Goal: Information Seeking & Learning: Learn about a topic

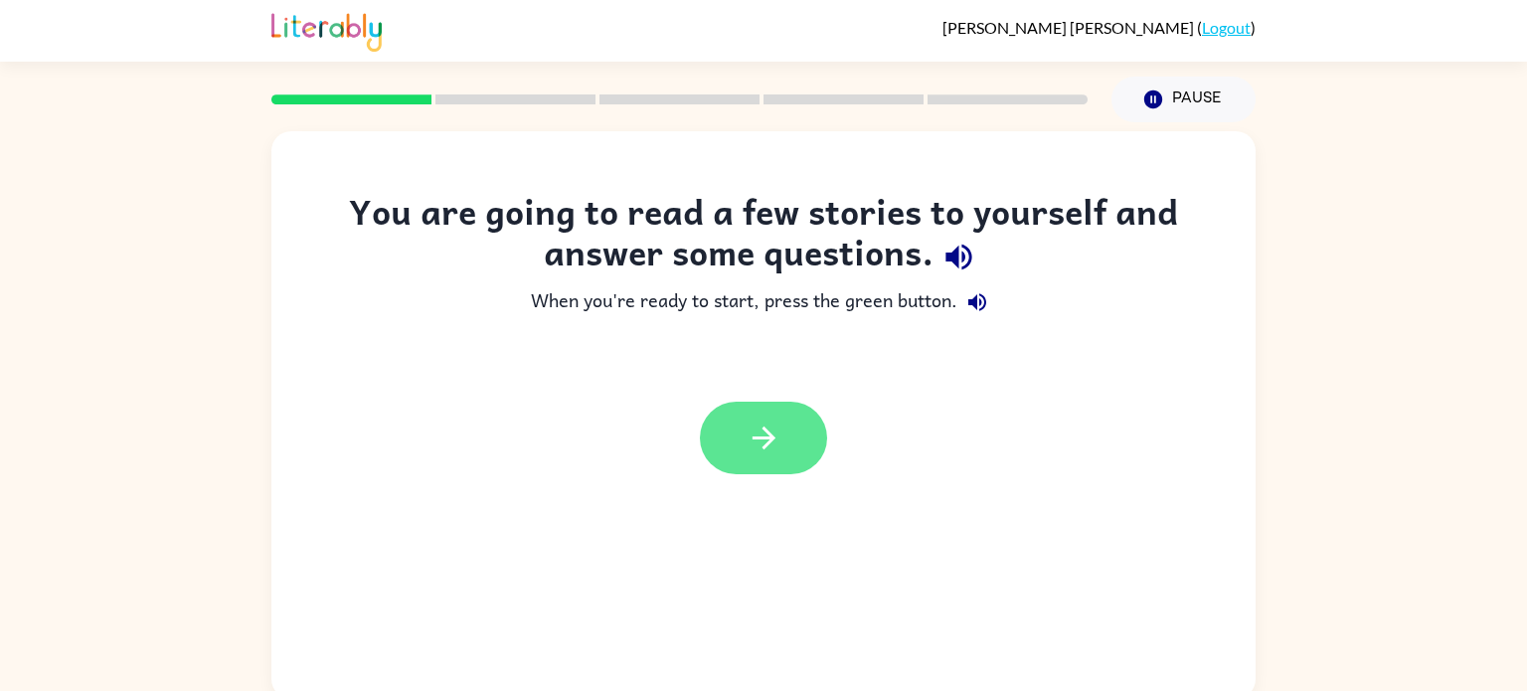
click at [773, 428] on icon "button" at bounding box center [763, 437] width 35 height 35
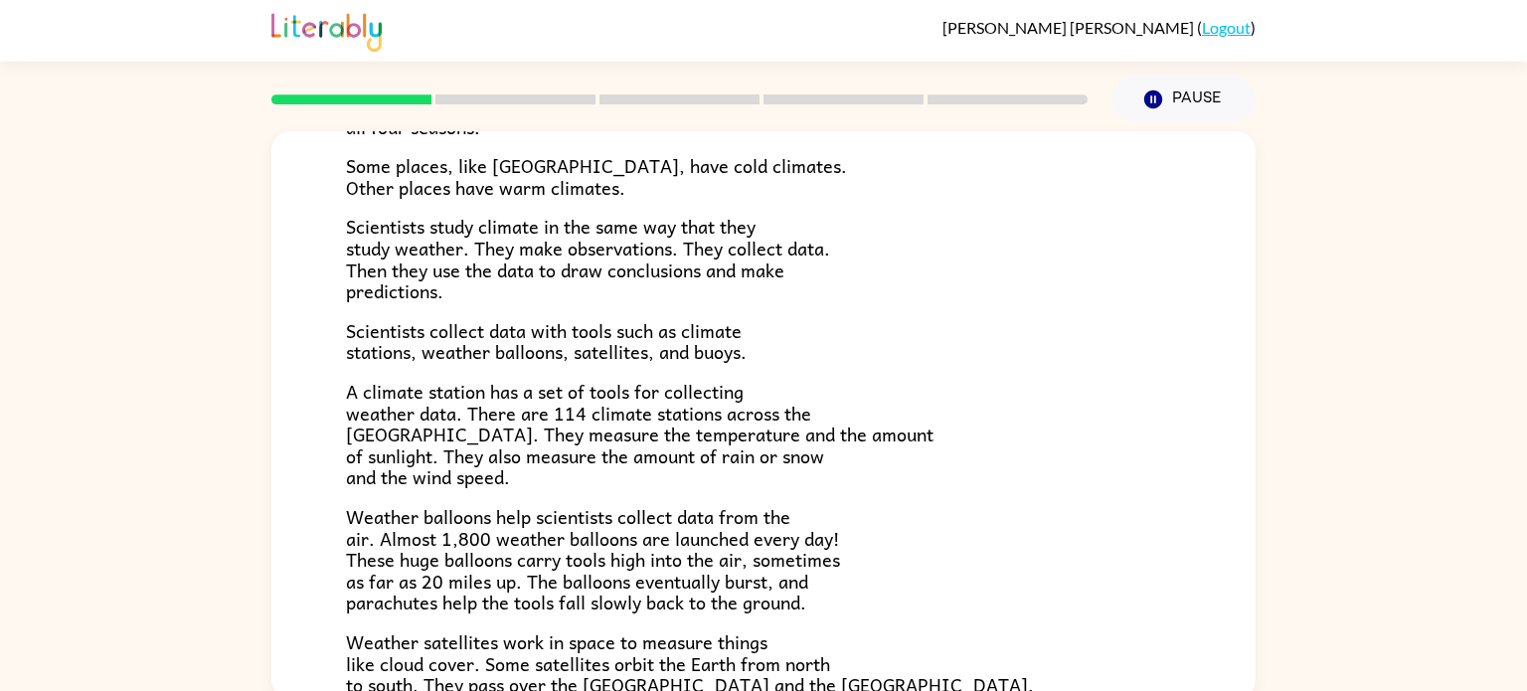
scroll to position [199, 0]
click at [48, 356] on div "Climate Climate is the average of the weather conditions over all four seasons.…" at bounding box center [763, 410] width 1527 height 576
click at [25, 418] on div "Climate Climate is the average of the weather conditions over all four seasons.…" at bounding box center [763, 410] width 1527 height 576
click at [0, 385] on div "Climate Climate is the average of the weather conditions over all four seasons.…" at bounding box center [763, 410] width 1527 height 576
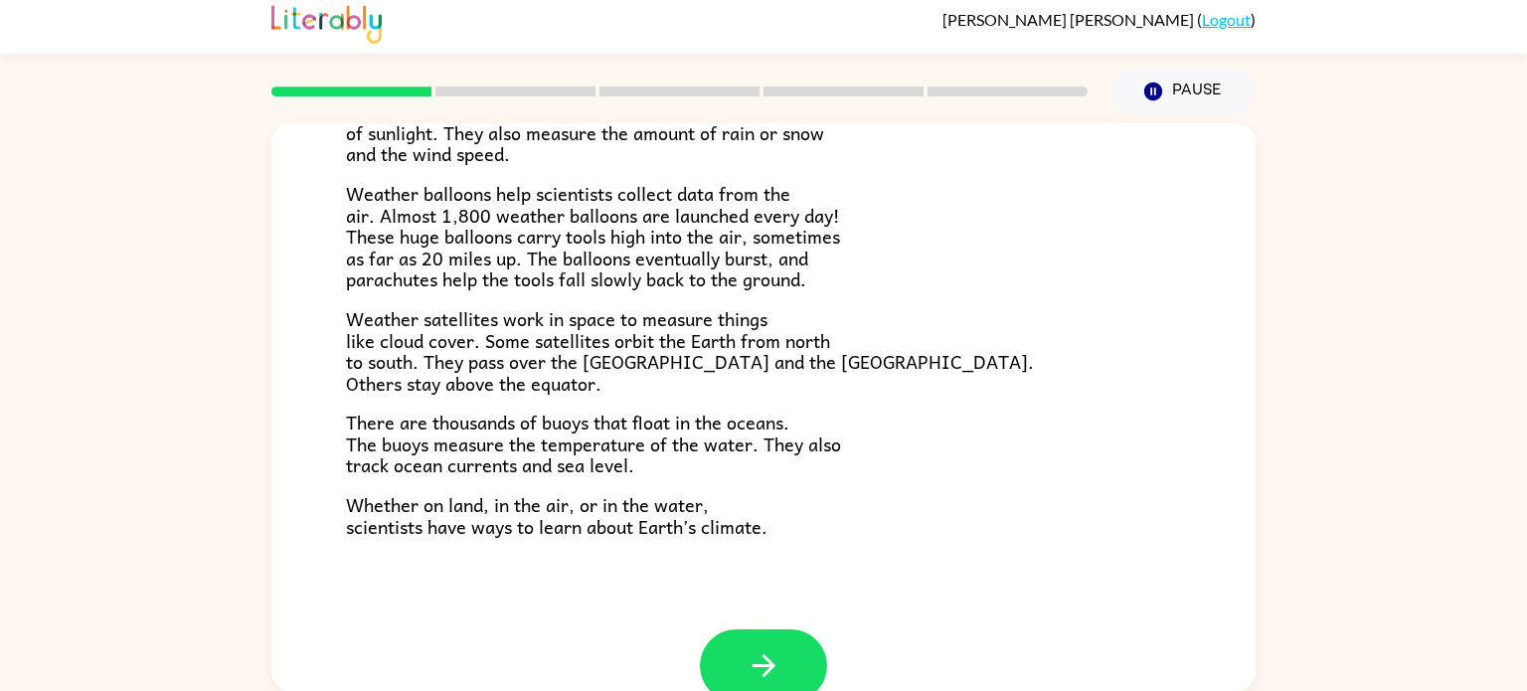
scroll to position [528, 0]
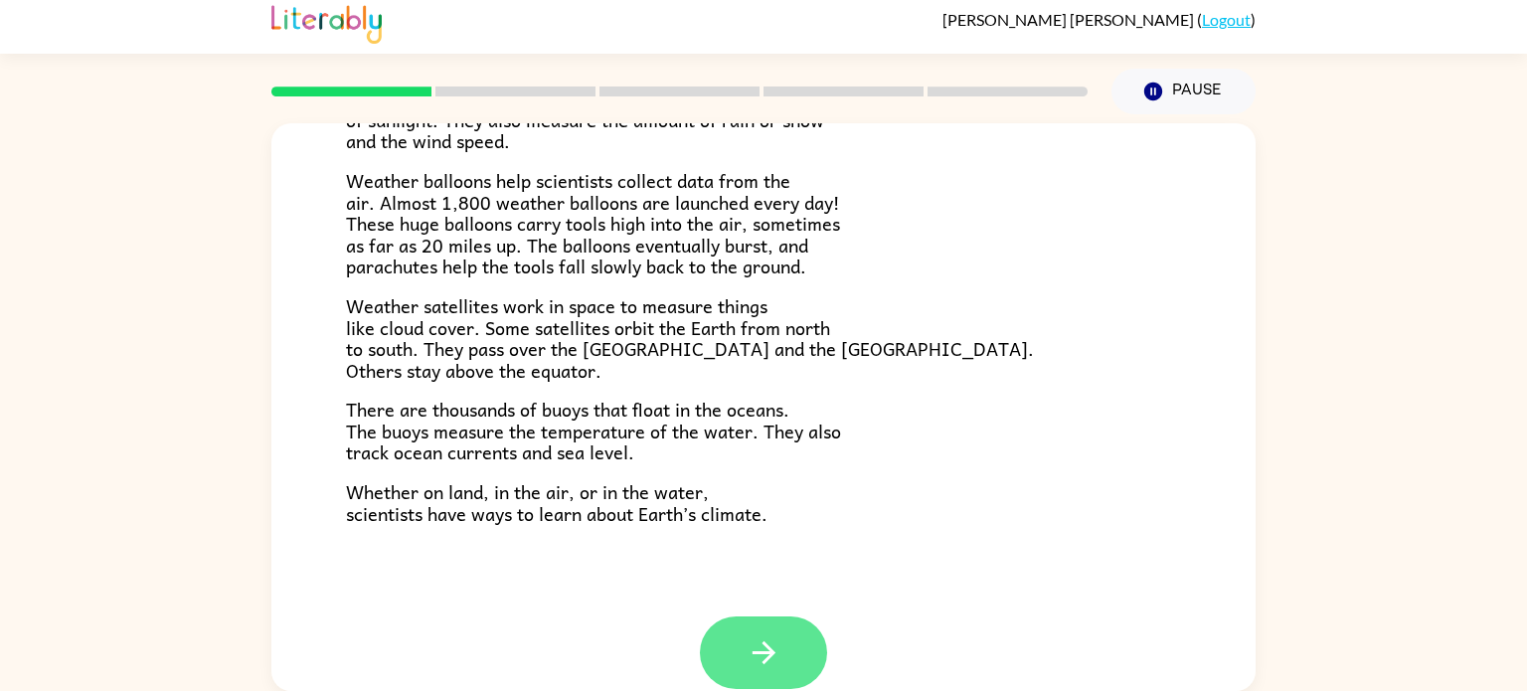
click at [757, 654] on icon "button" at bounding box center [763, 652] width 35 height 35
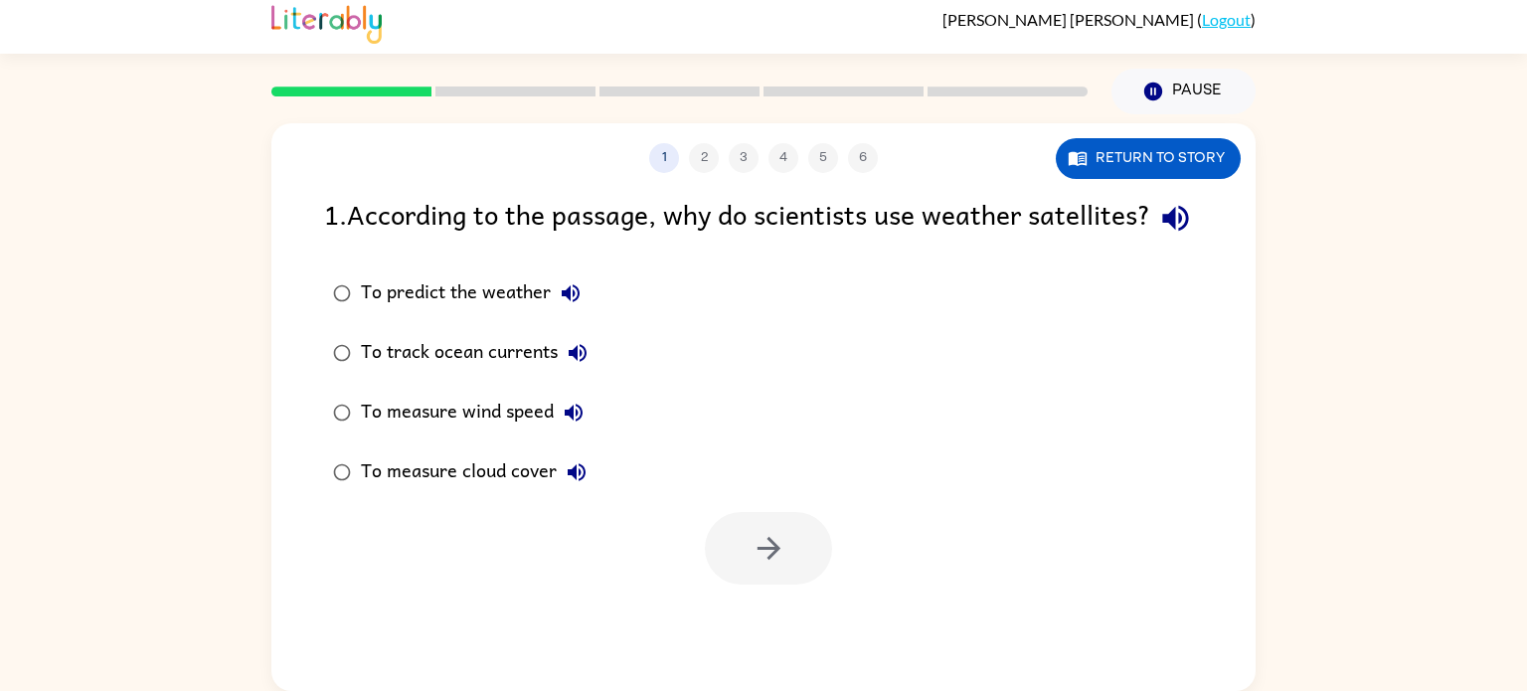
scroll to position [0, 0]
click at [1166, 153] on button "Return to story" at bounding box center [1148, 158] width 185 height 41
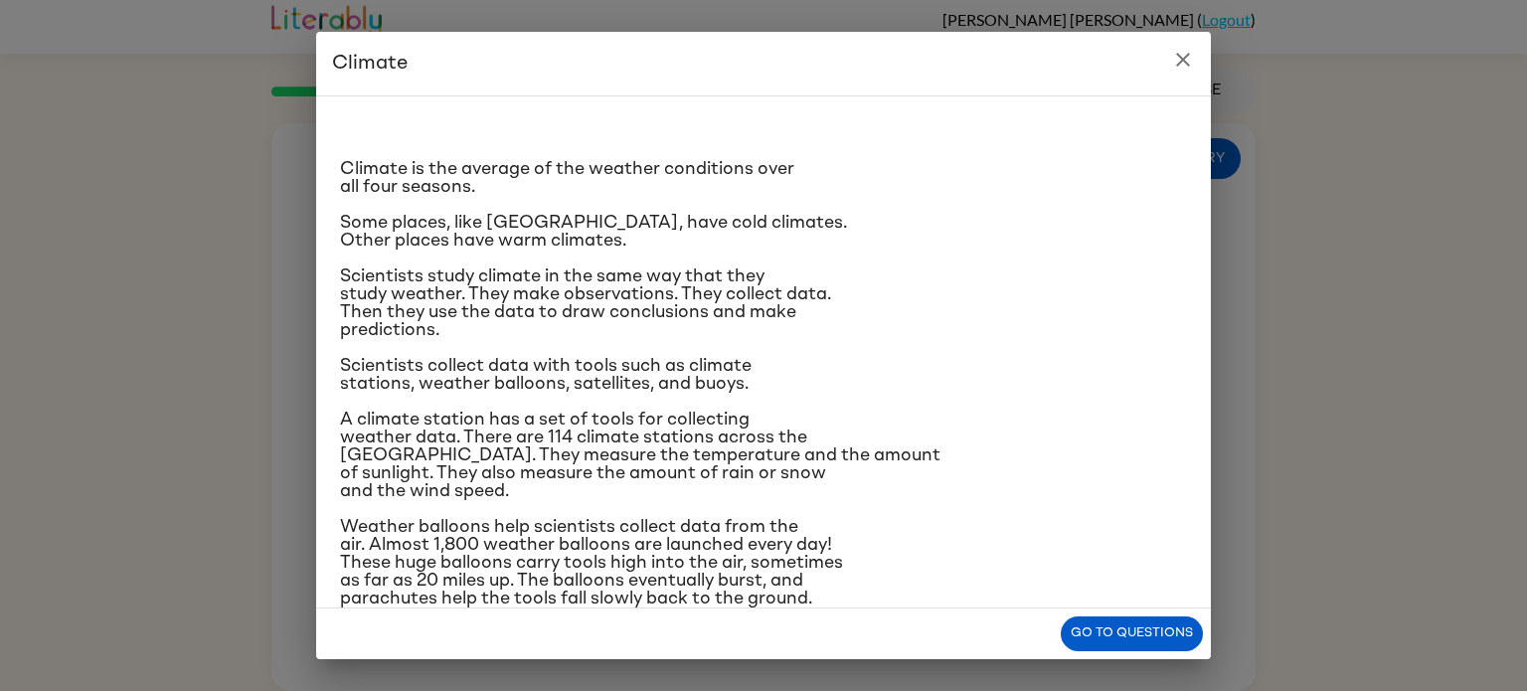
click at [1188, 57] on icon "close" at bounding box center [1183, 60] width 24 height 24
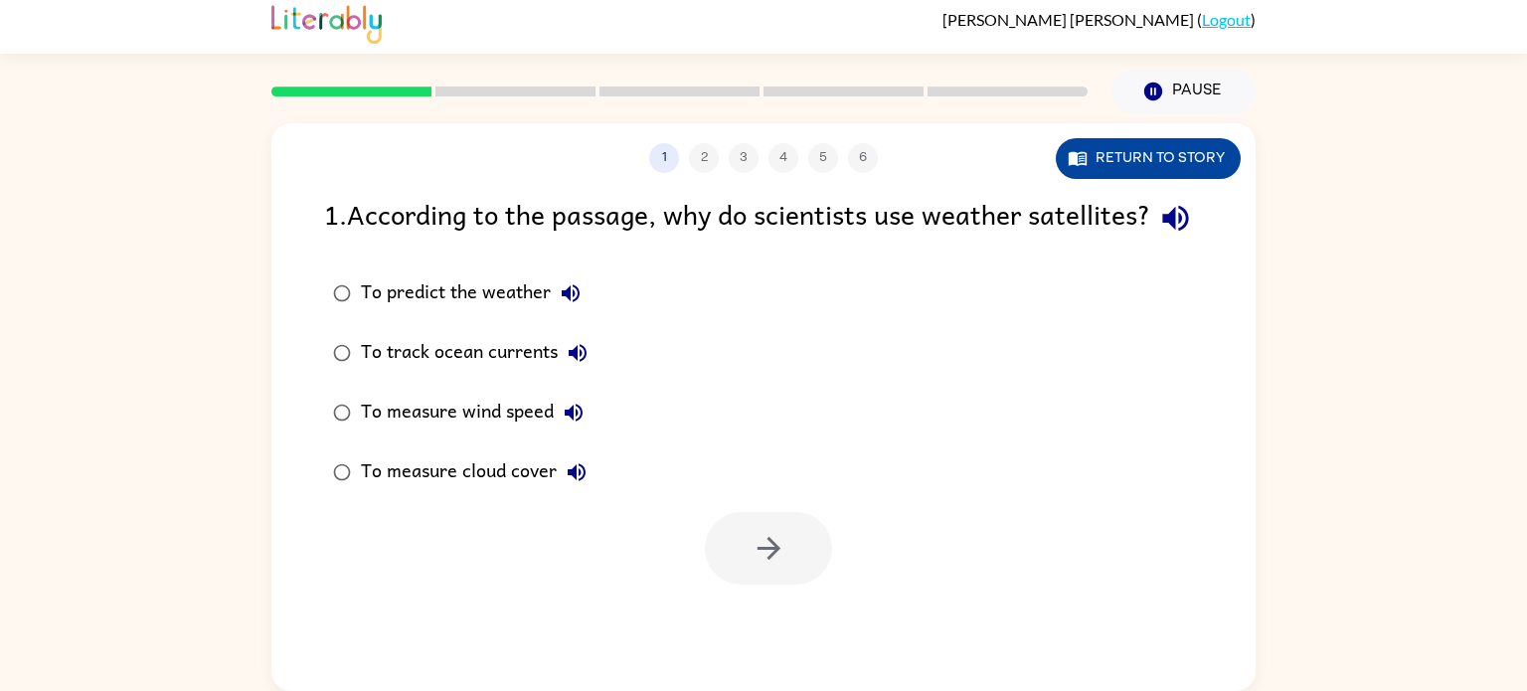
click at [1119, 162] on button "Return to story" at bounding box center [1148, 158] width 185 height 41
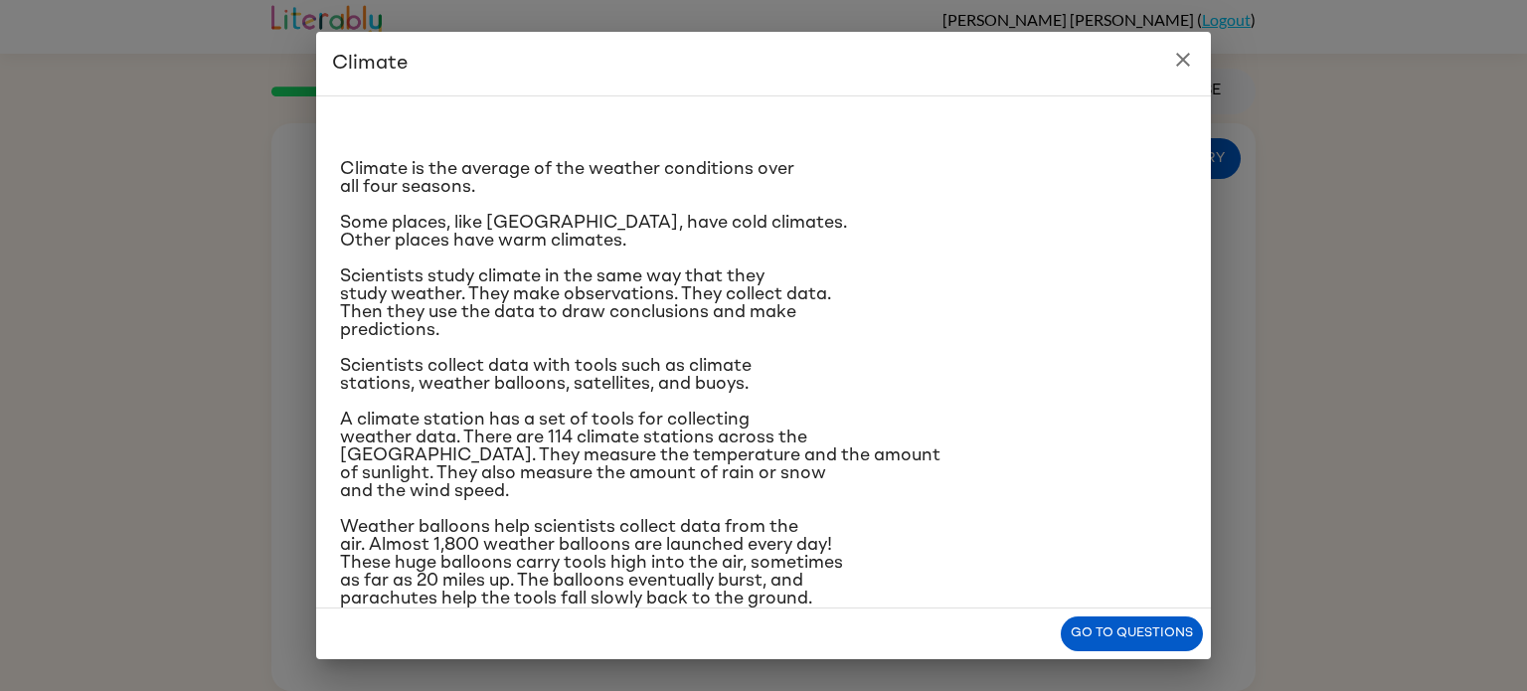
click at [1189, 73] on button "close" at bounding box center [1183, 60] width 40 height 40
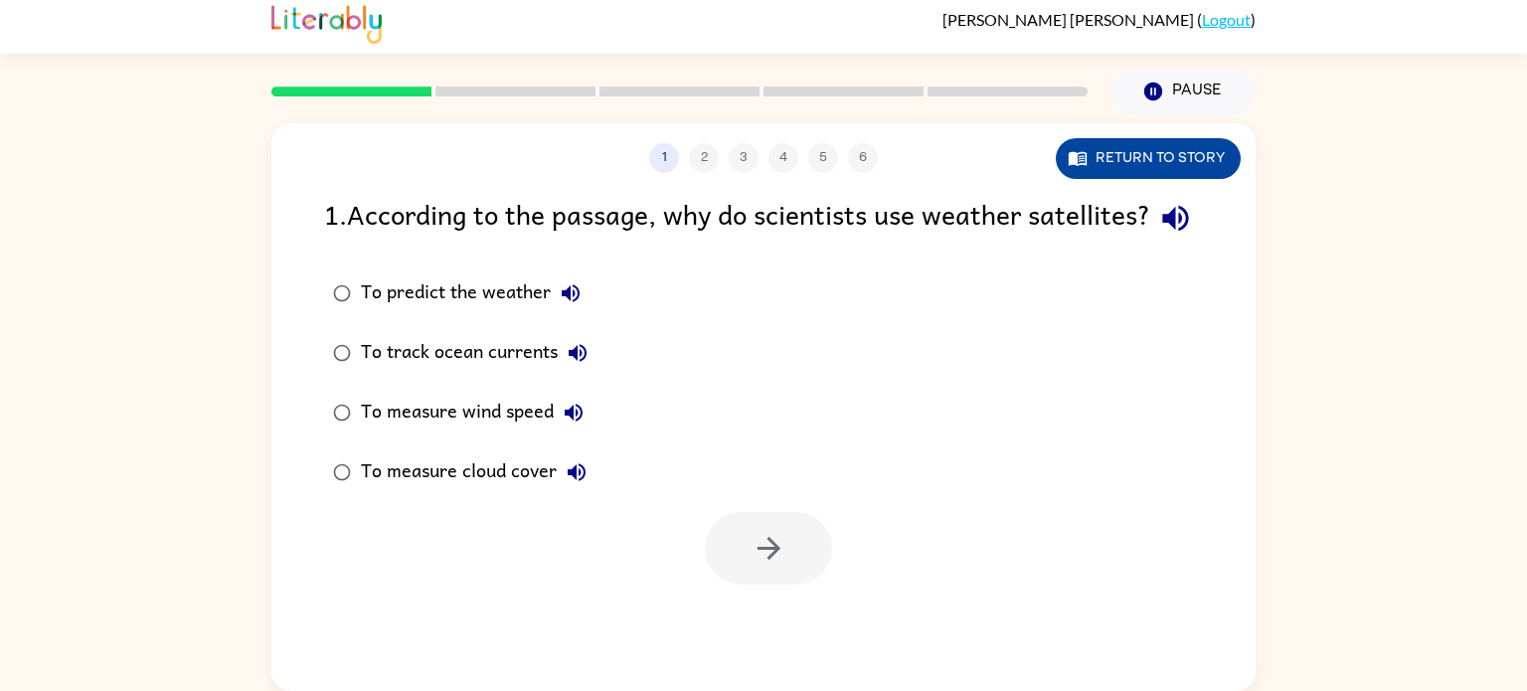
click at [1204, 159] on button "Return to story" at bounding box center [1148, 158] width 185 height 41
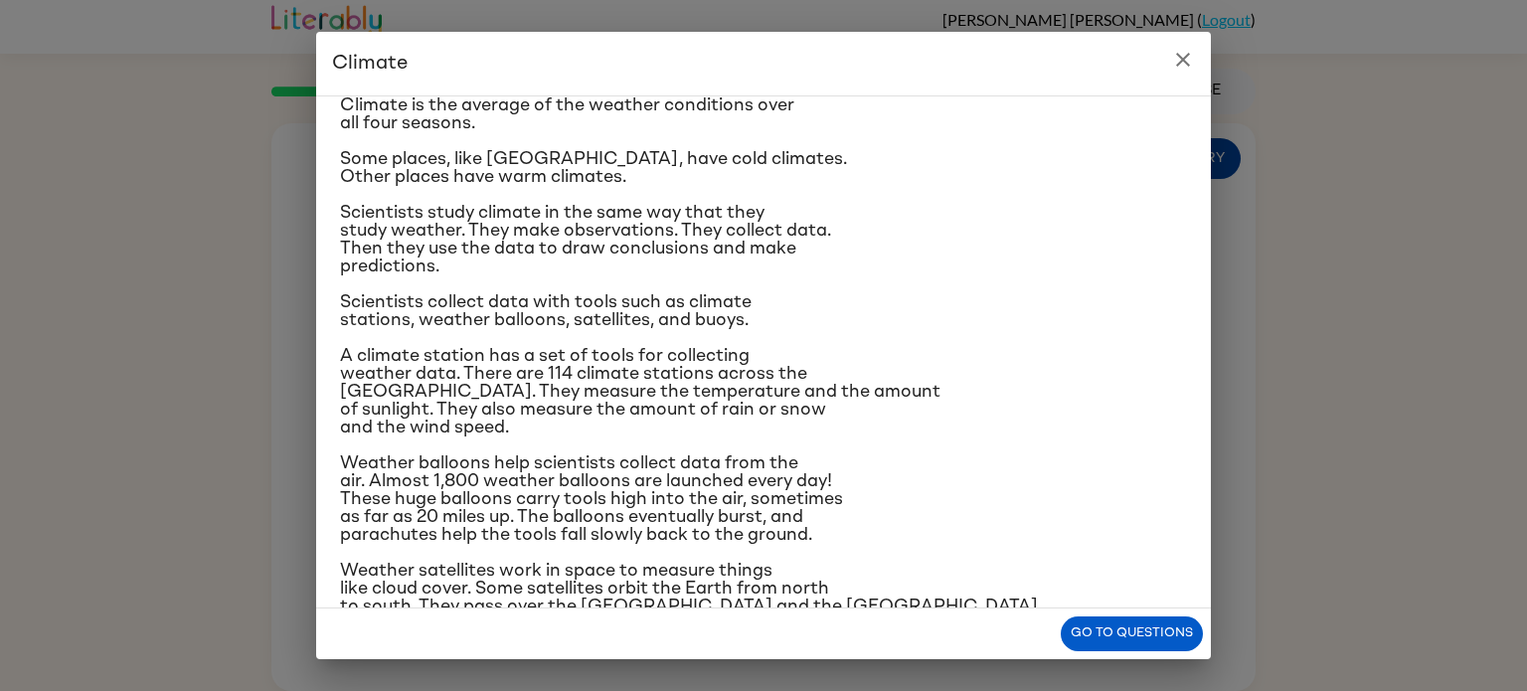
scroll to position [63, 0]
click at [1157, 621] on button "Go to questions" at bounding box center [1132, 633] width 142 height 35
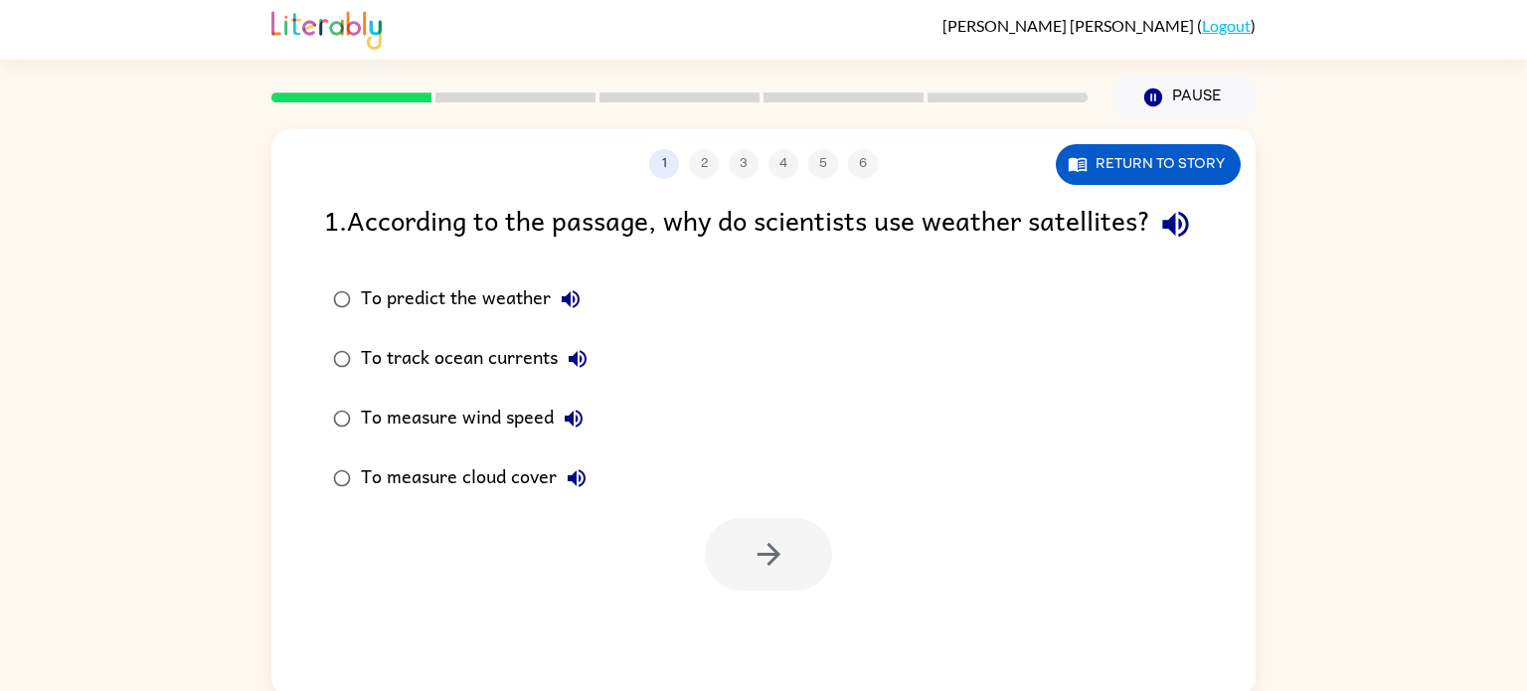
scroll to position [1, 0]
click at [744, 591] on button "button" at bounding box center [768, 555] width 127 height 73
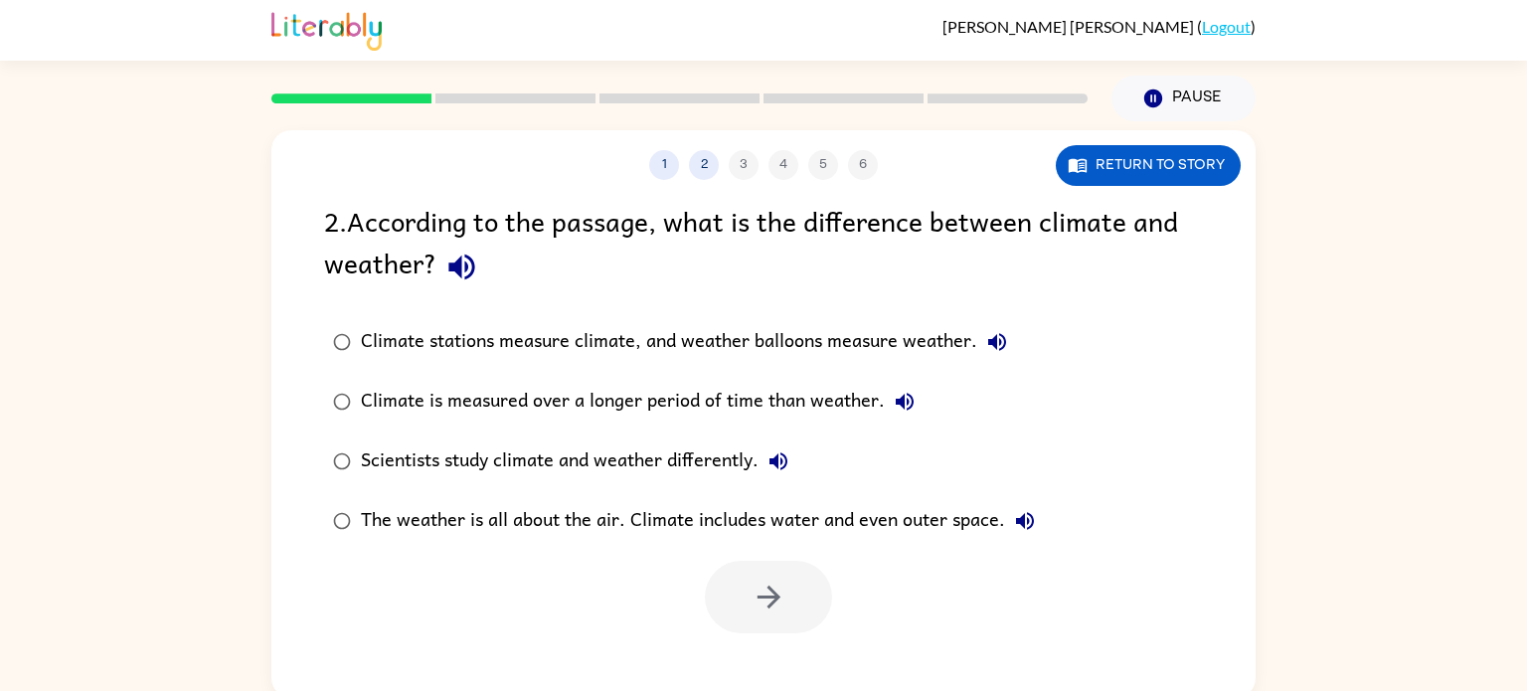
scroll to position [0, 0]
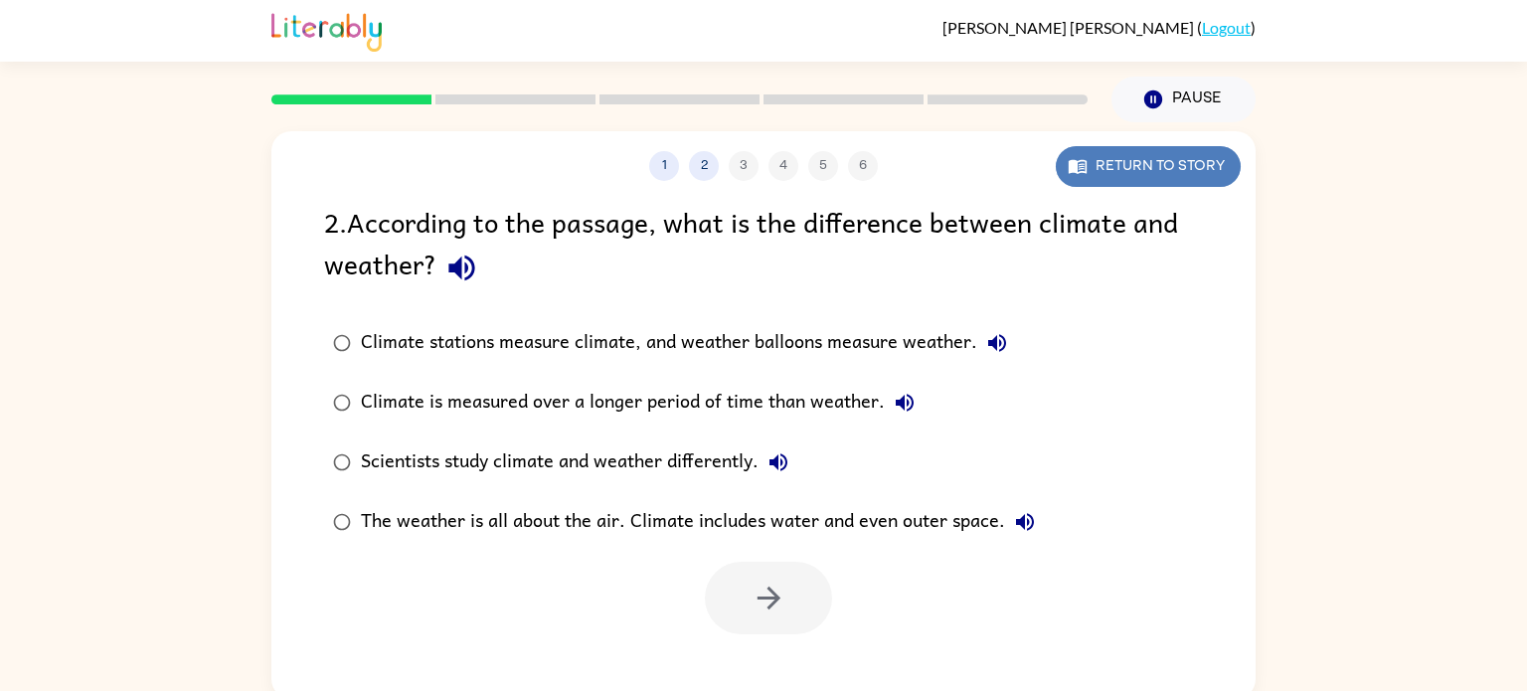
click at [1098, 164] on button "Return to story" at bounding box center [1148, 166] width 185 height 41
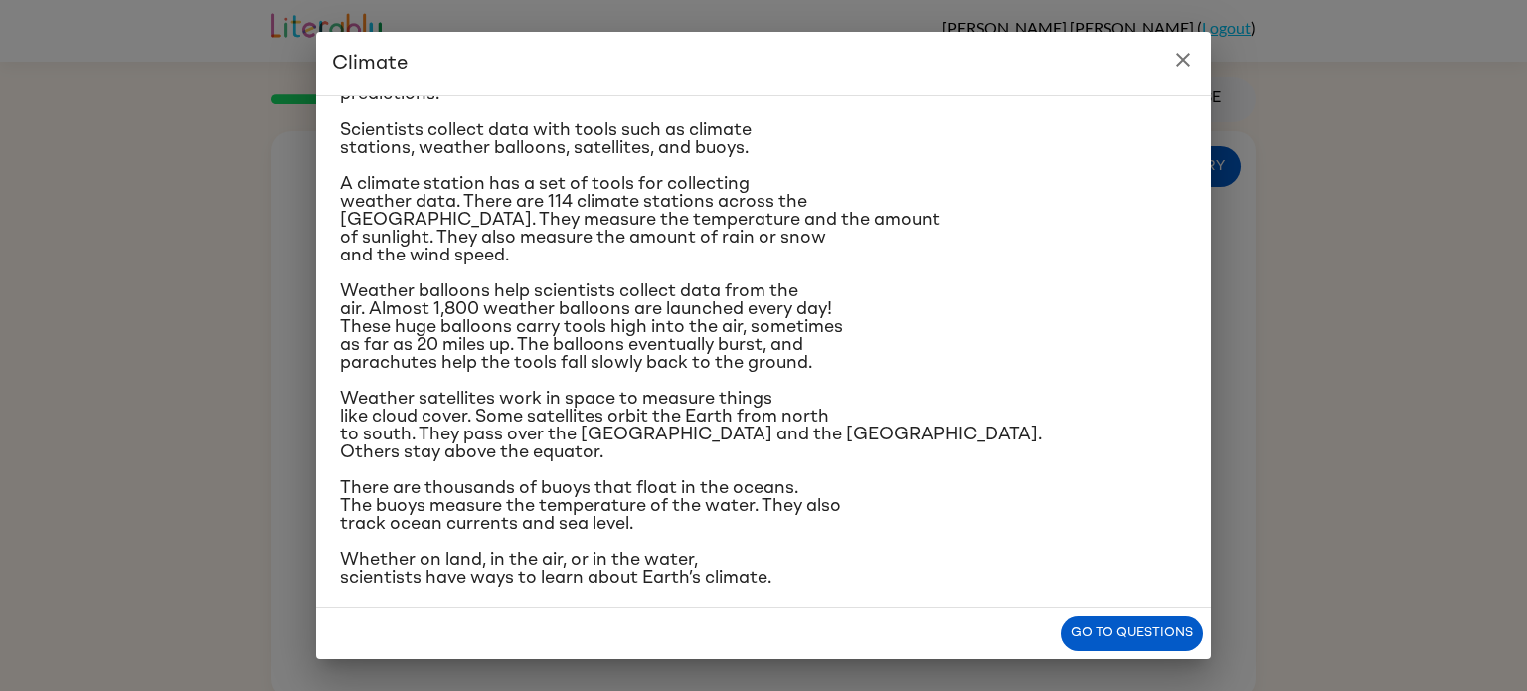
scroll to position [234, 0]
click at [1140, 639] on button "Go to questions" at bounding box center [1132, 633] width 142 height 35
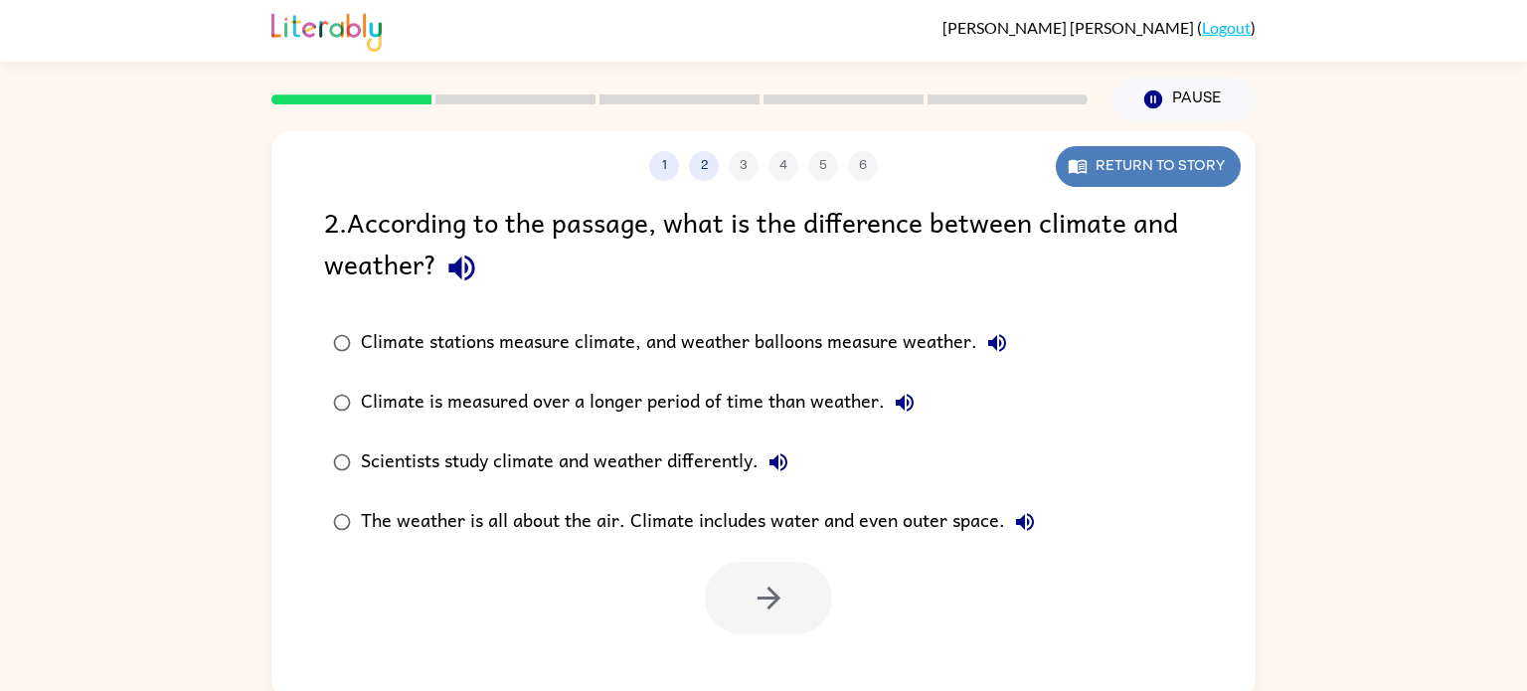
click at [1133, 179] on button "Return to story" at bounding box center [1148, 166] width 185 height 41
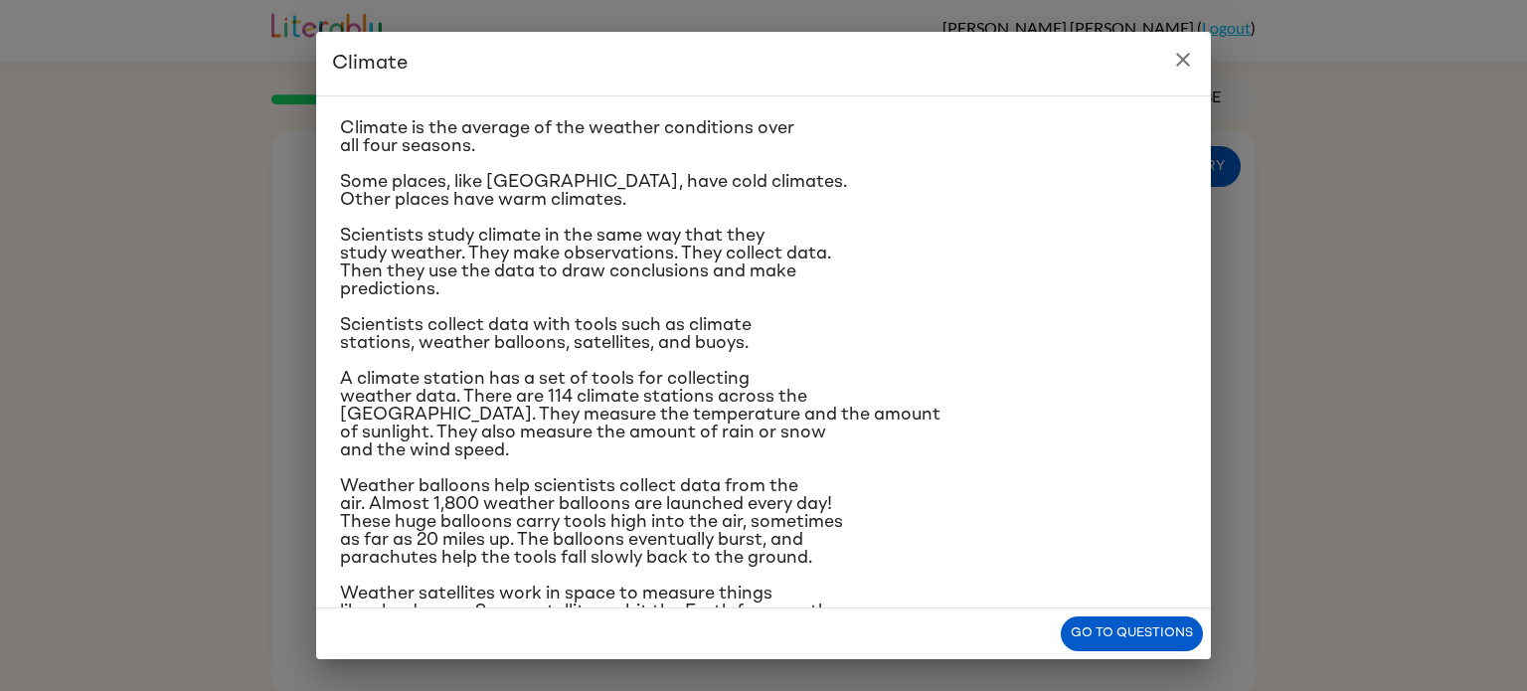
scroll to position [0, 0]
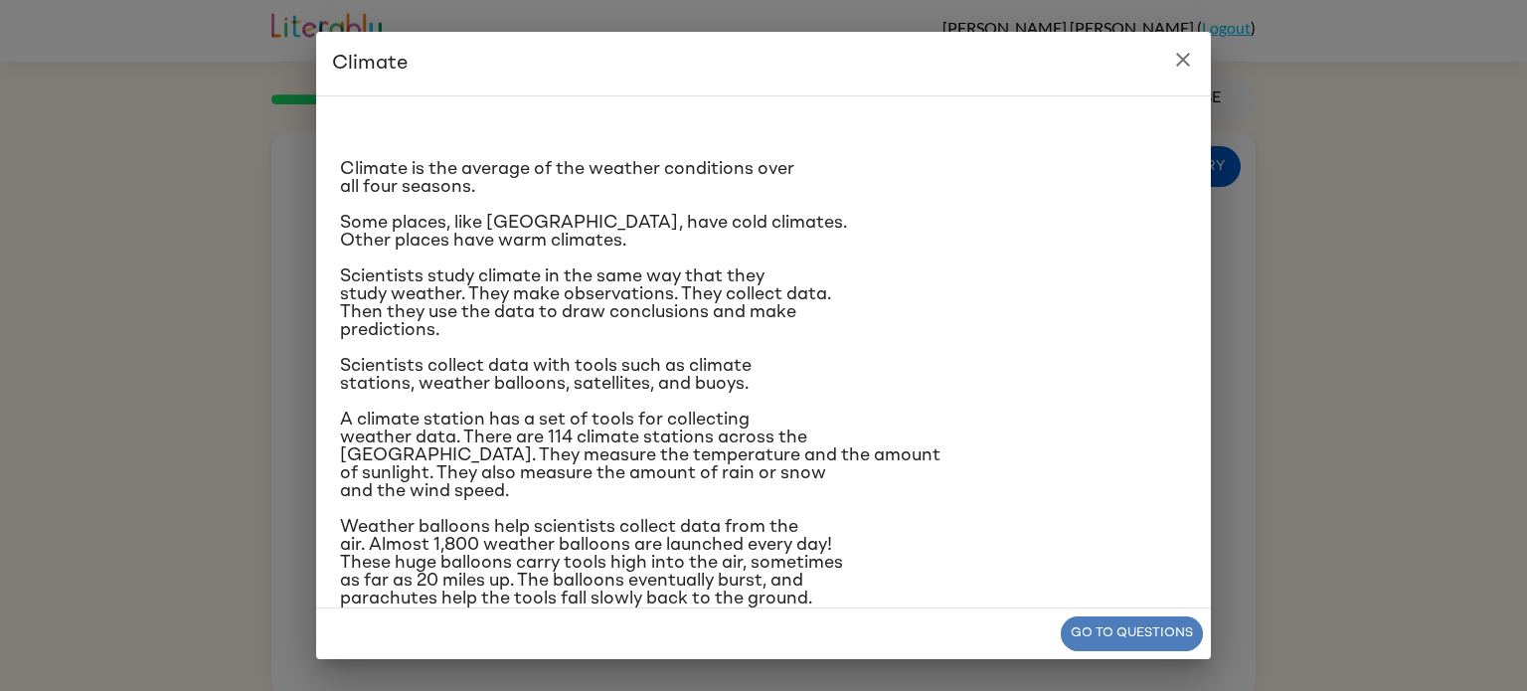
click at [1123, 627] on button "Go to questions" at bounding box center [1132, 633] width 142 height 35
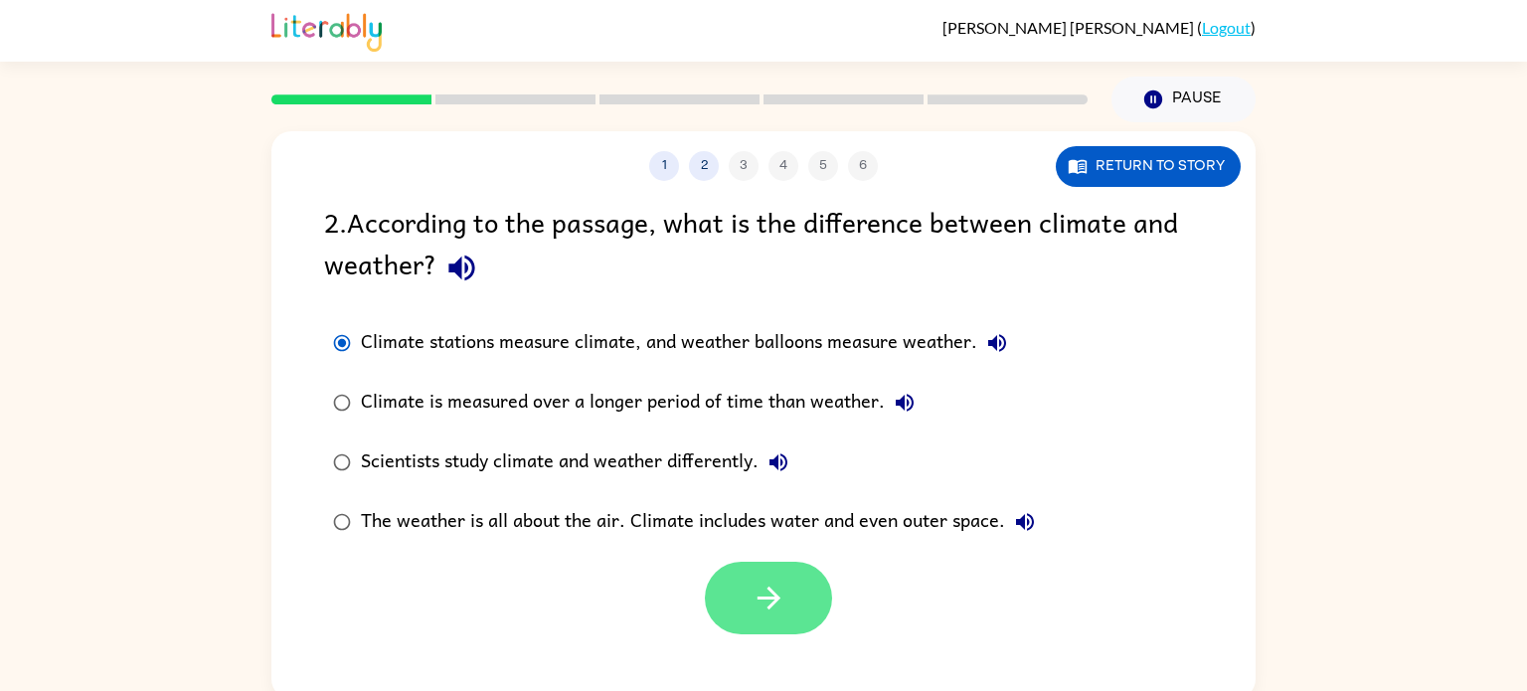
click at [774, 594] on icon "button" at bounding box center [767, 597] width 23 height 23
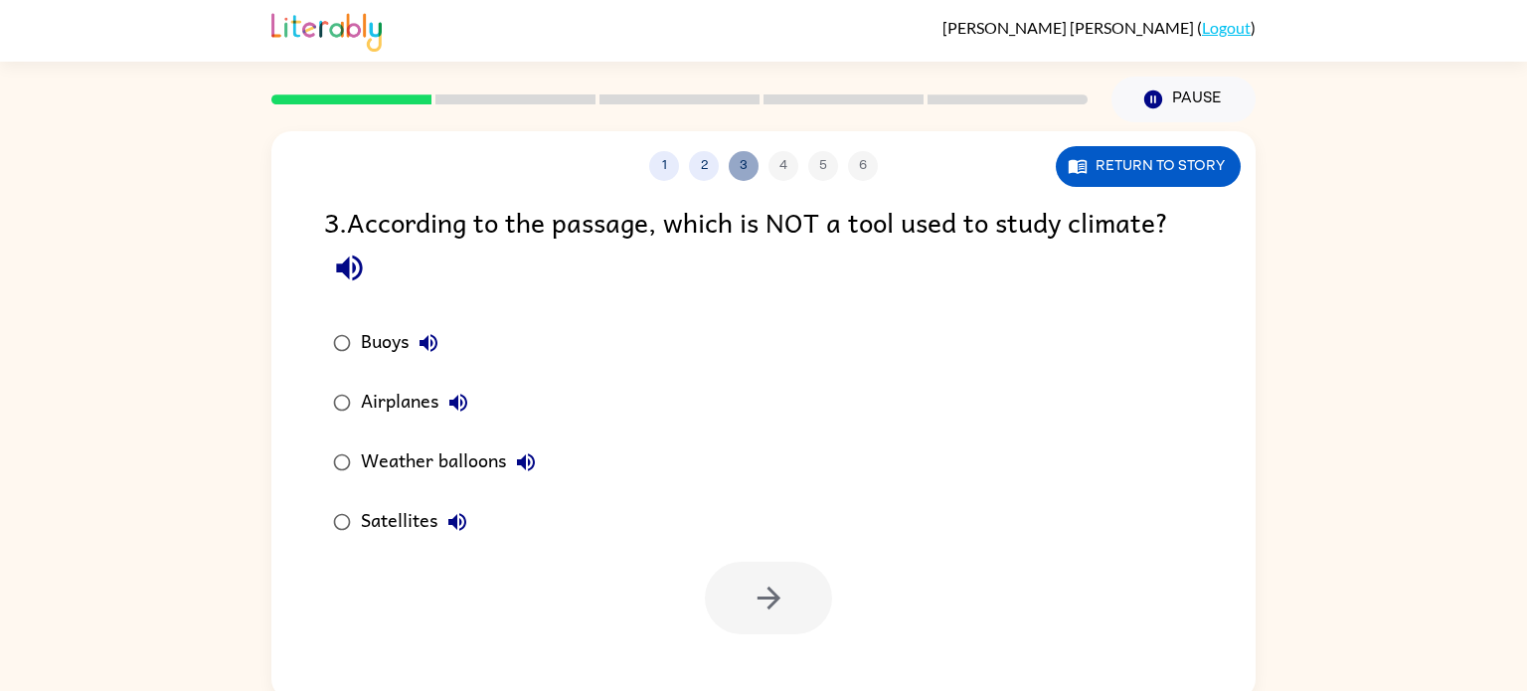
click at [735, 175] on button "3" at bounding box center [744, 166] width 30 height 30
click at [744, 173] on button "3" at bounding box center [744, 166] width 30 height 30
click at [1108, 157] on button "Return to story" at bounding box center [1148, 166] width 185 height 41
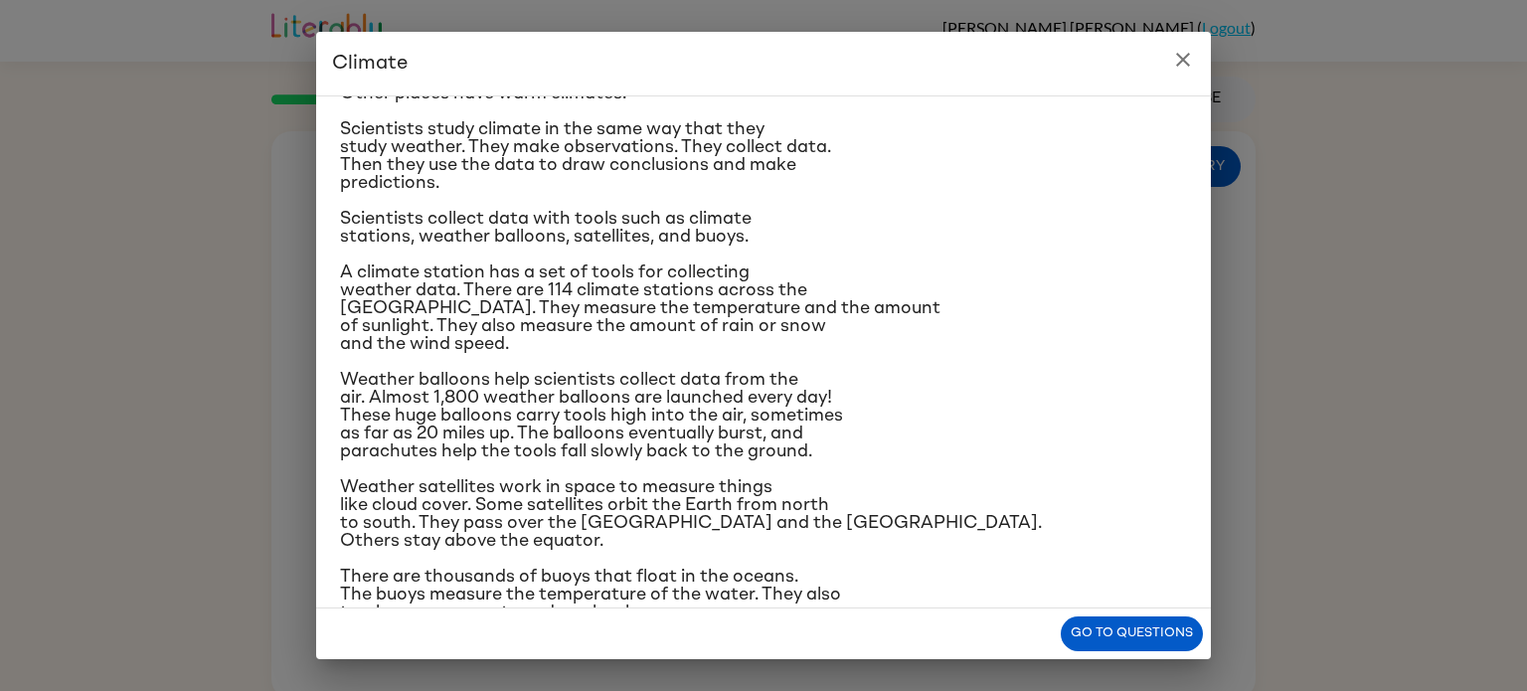
scroll to position [148, 0]
click at [1138, 635] on button "Go to questions" at bounding box center [1132, 633] width 142 height 35
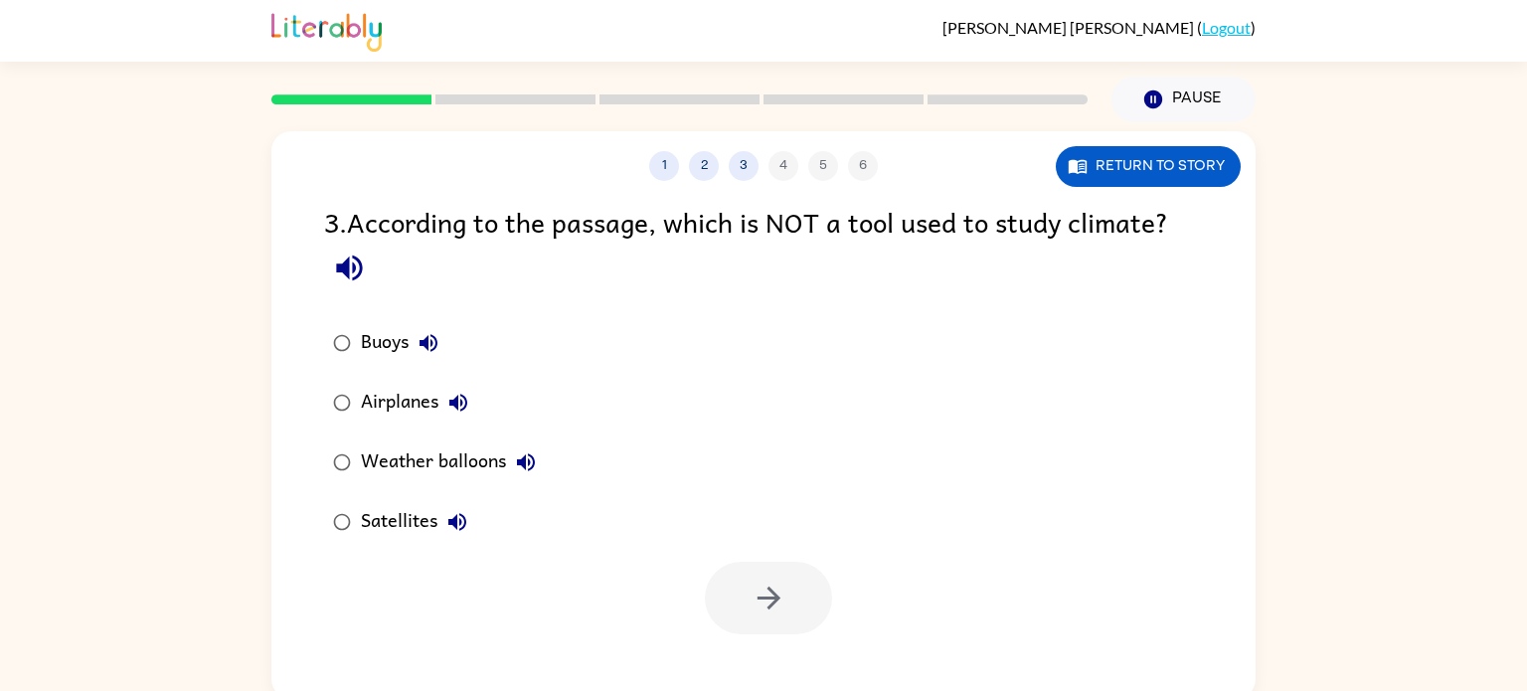
click at [378, 471] on div "Weather balloons" at bounding box center [453, 462] width 185 height 40
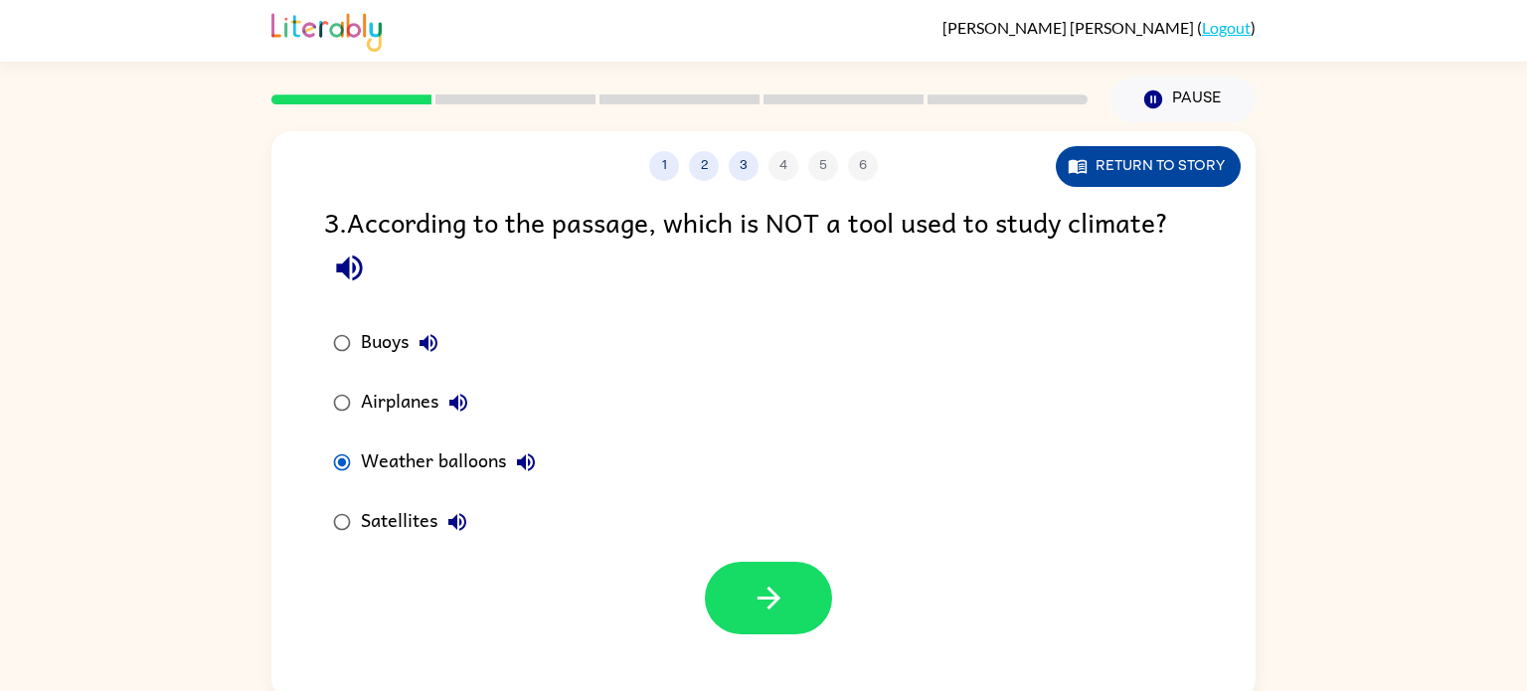
click at [1152, 176] on button "Return to story" at bounding box center [1148, 166] width 185 height 41
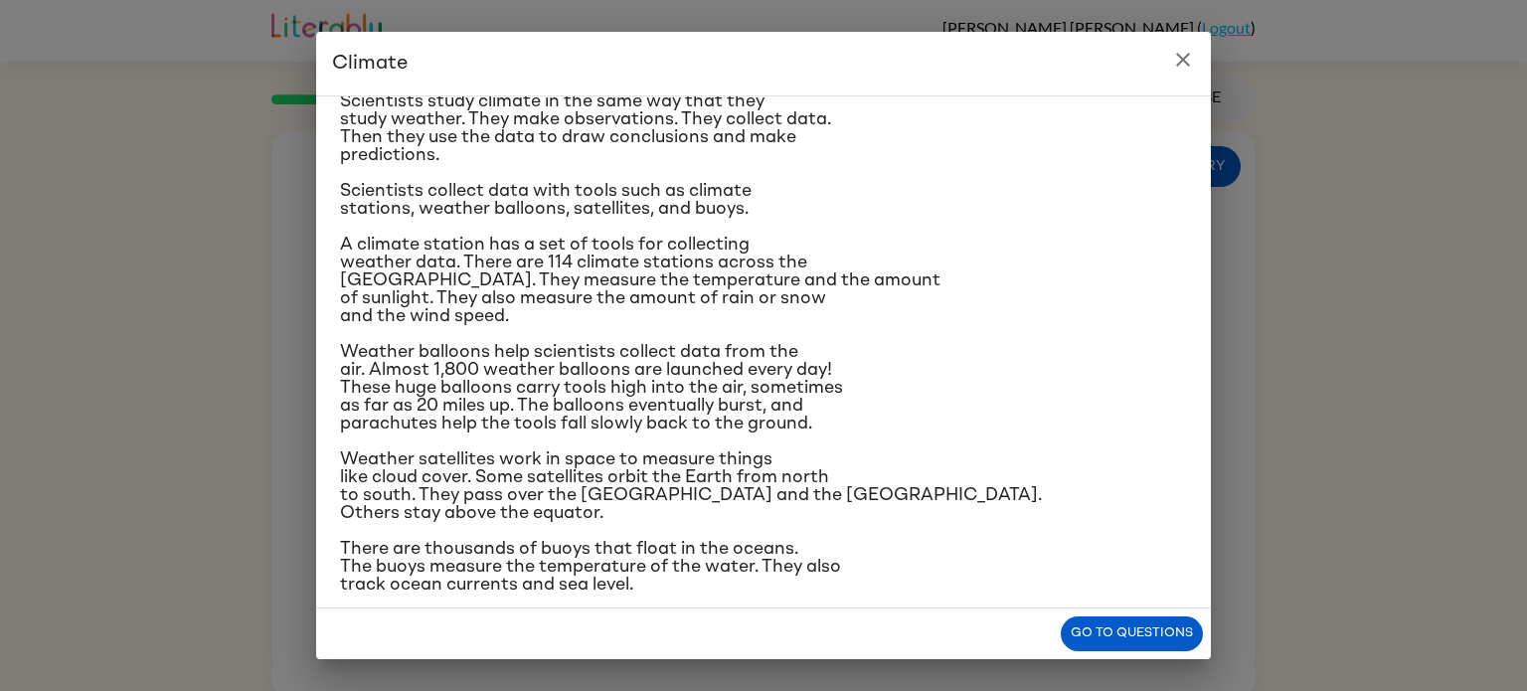
scroll to position [200, 0]
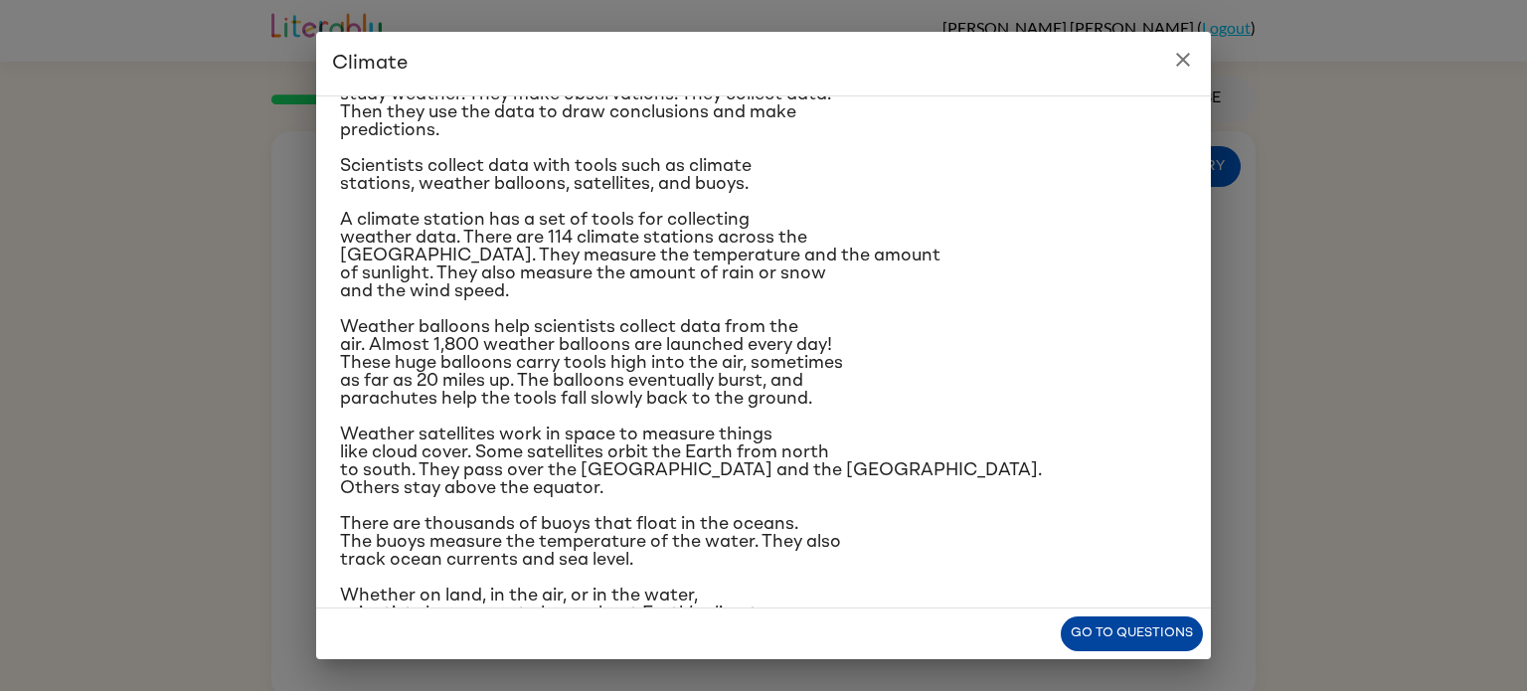
click at [1142, 618] on button "Go to questions" at bounding box center [1132, 633] width 142 height 35
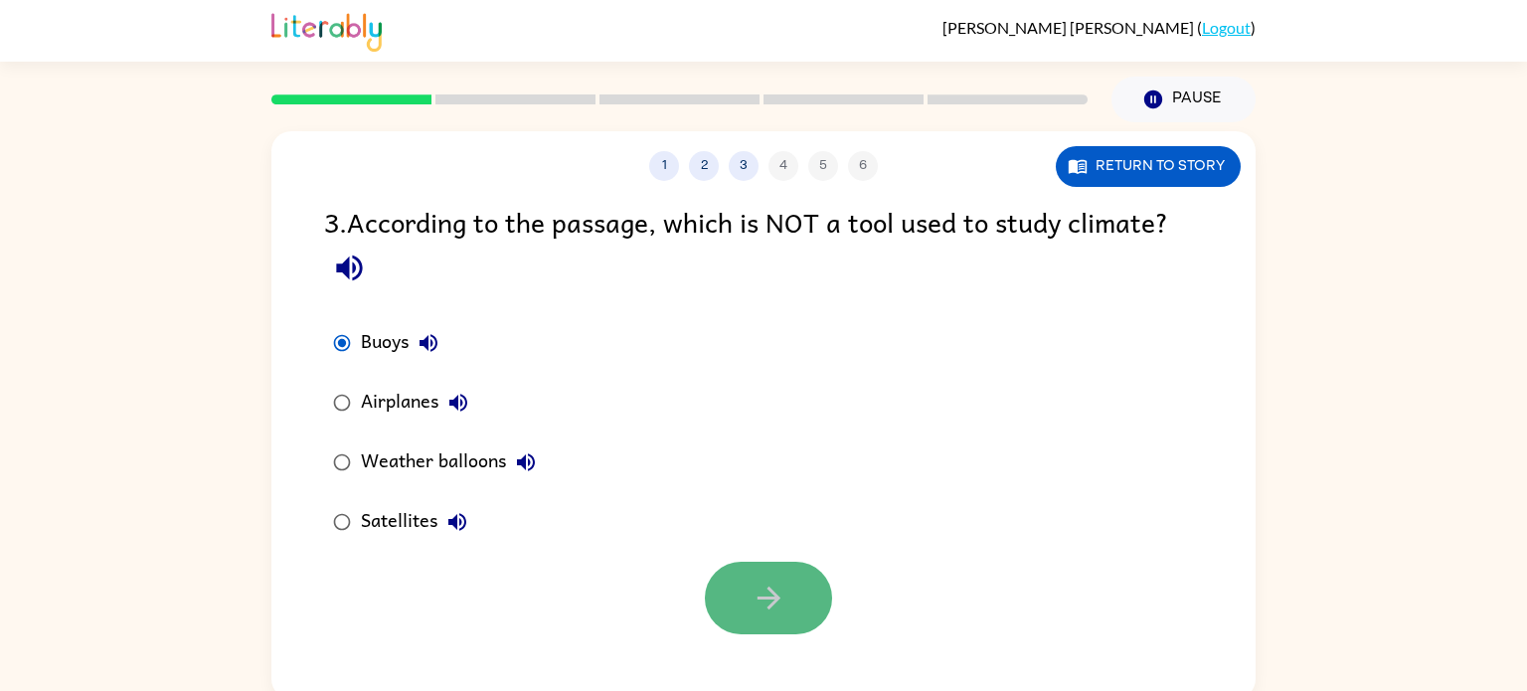
click at [712, 590] on button "button" at bounding box center [768, 598] width 127 height 73
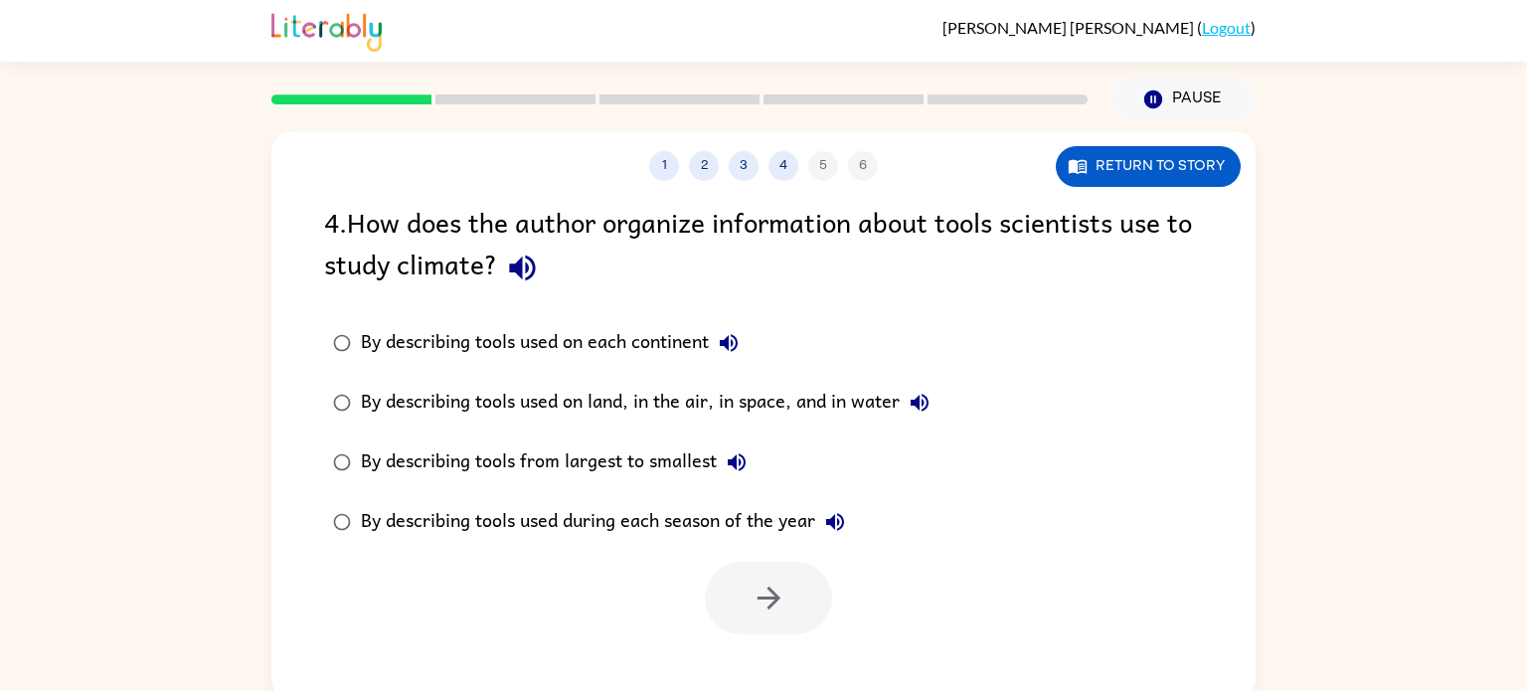
click at [781, 404] on div "By describing tools used on land, in the air, in space, and in water" at bounding box center [650, 403] width 578 height 40
click at [805, 608] on button "button" at bounding box center [768, 598] width 127 height 73
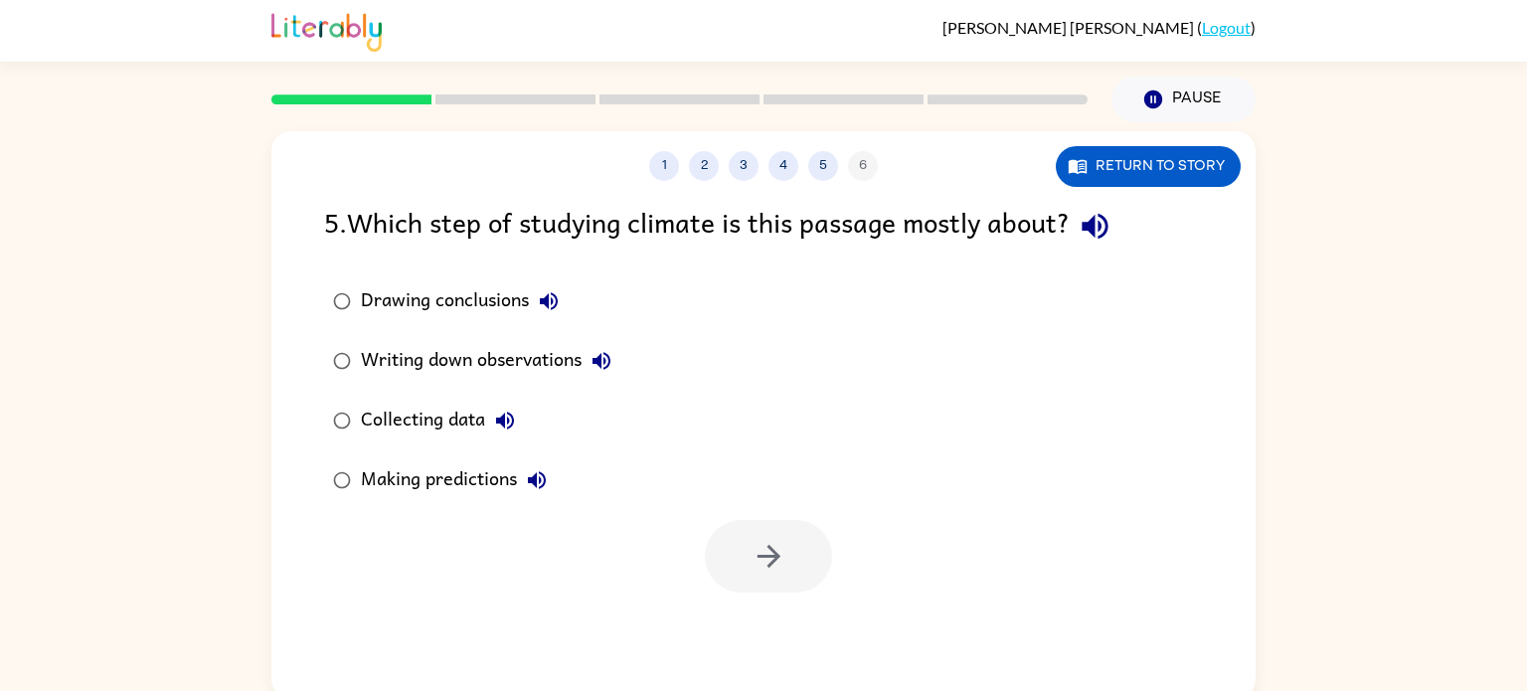
click at [410, 419] on div "Collecting data" at bounding box center [443, 421] width 164 height 40
click at [810, 546] on button "button" at bounding box center [768, 556] width 127 height 73
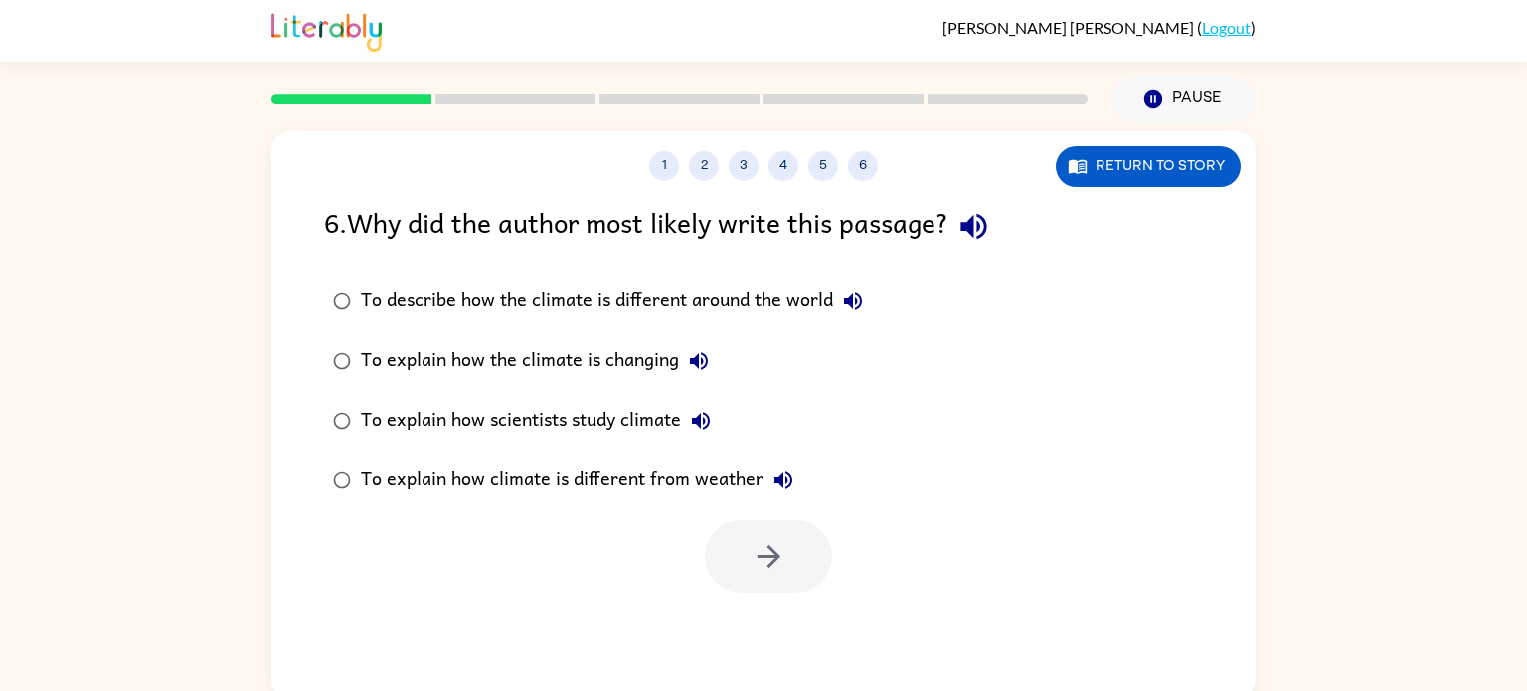
click at [573, 405] on div "To explain how scientists study climate" at bounding box center [541, 421] width 360 height 40
click at [808, 594] on div "1 2 3 4 5 6 Return to story 6 . Why did the author most likely write this passa…" at bounding box center [763, 415] width 984 height 568
click at [796, 565] on button "button" at bounding box center [768, 556] width 127 height 73
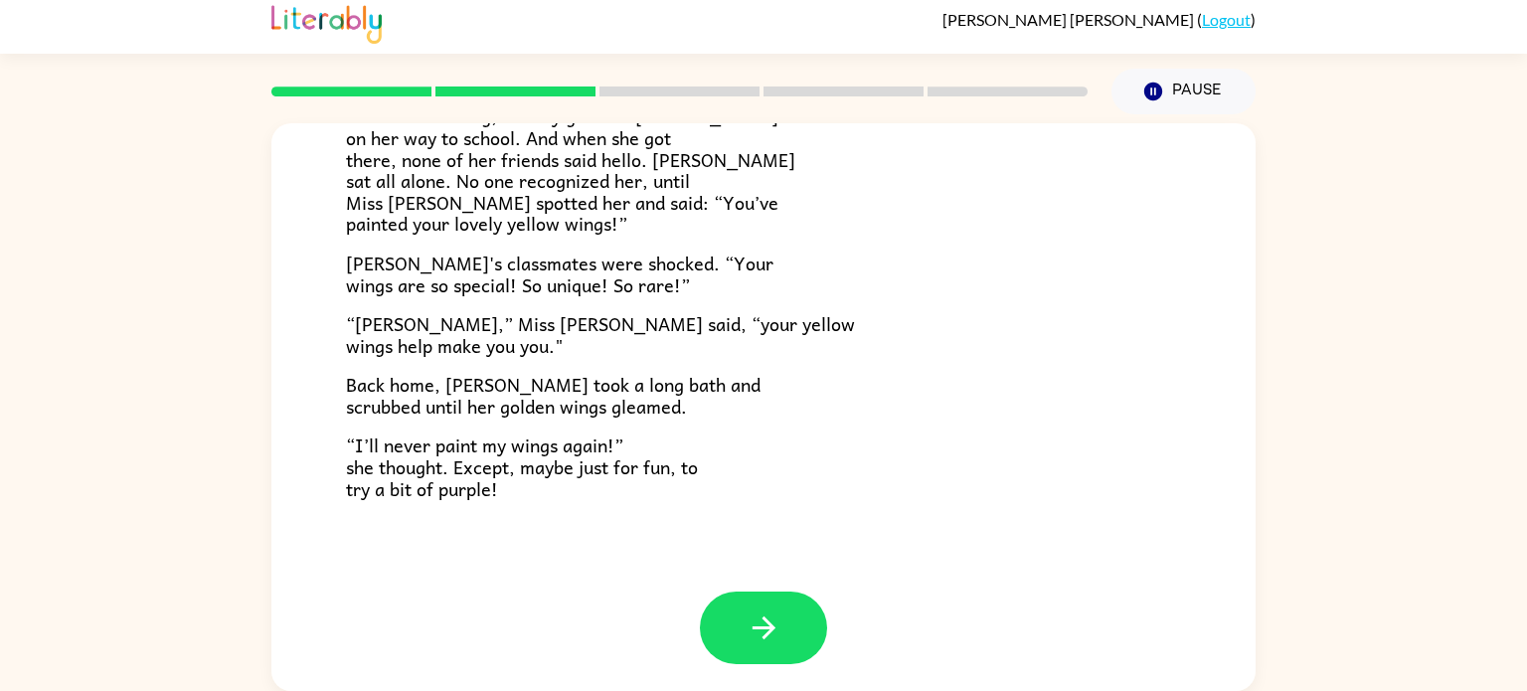
scroll to position [556, 0]
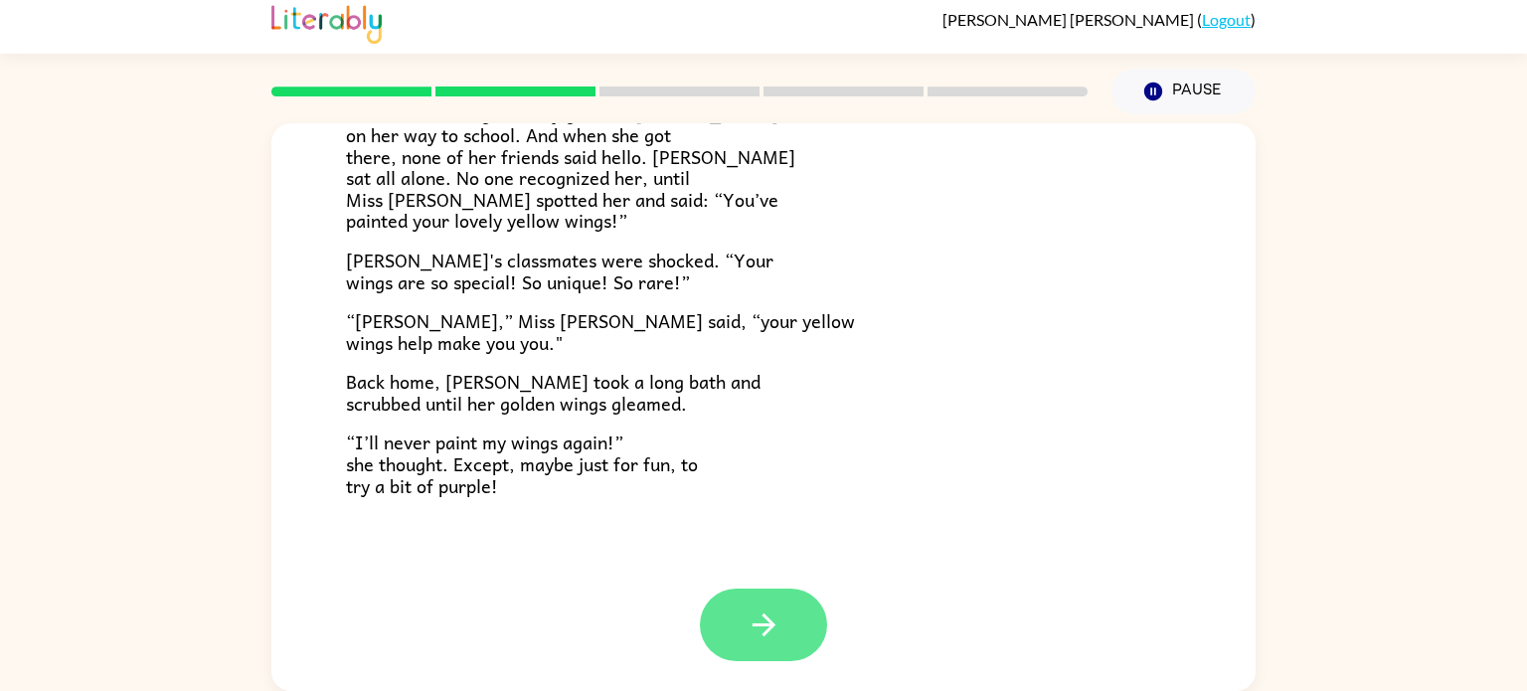
click at [753, 626] on icon "button" at bounding box center [763, 624] width 35 height 35
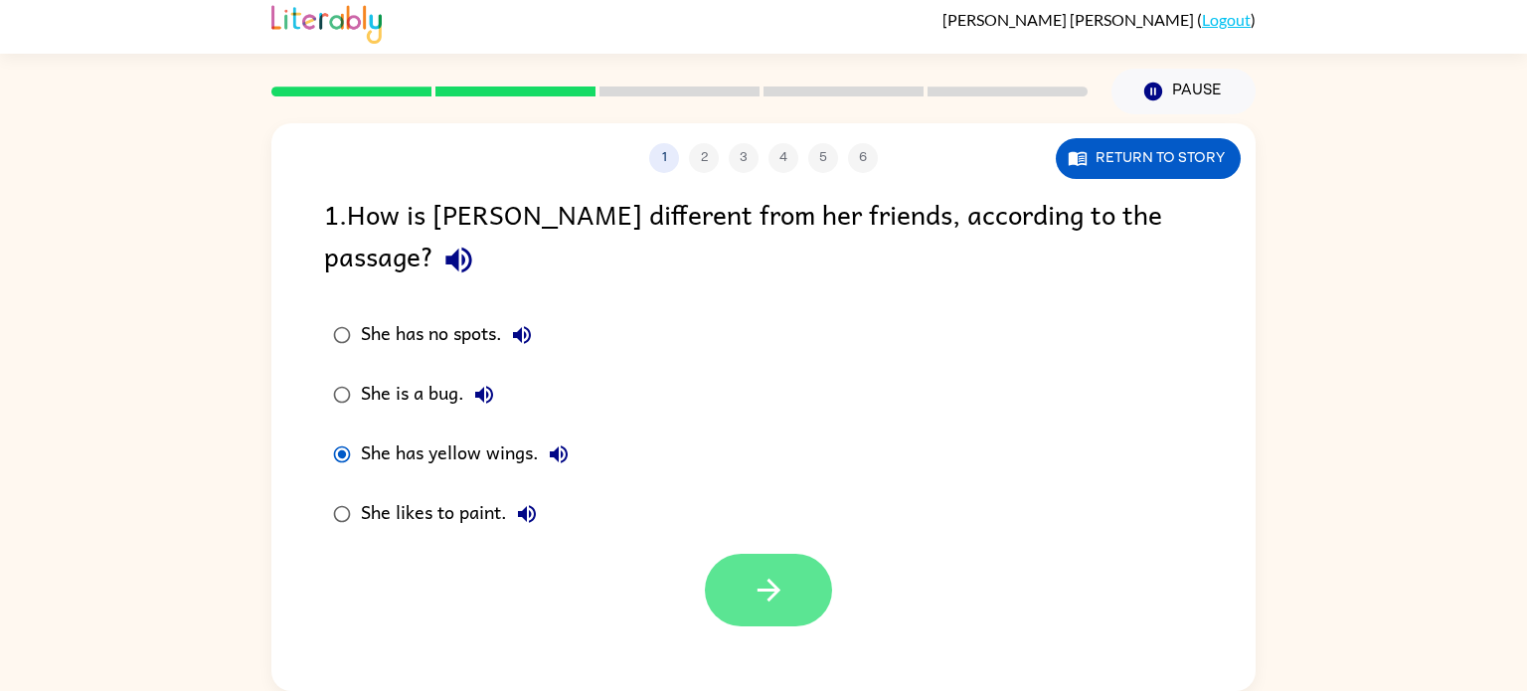
click at [787, 575] on button "button" at bounding box center [768, 590] width 127 height 73
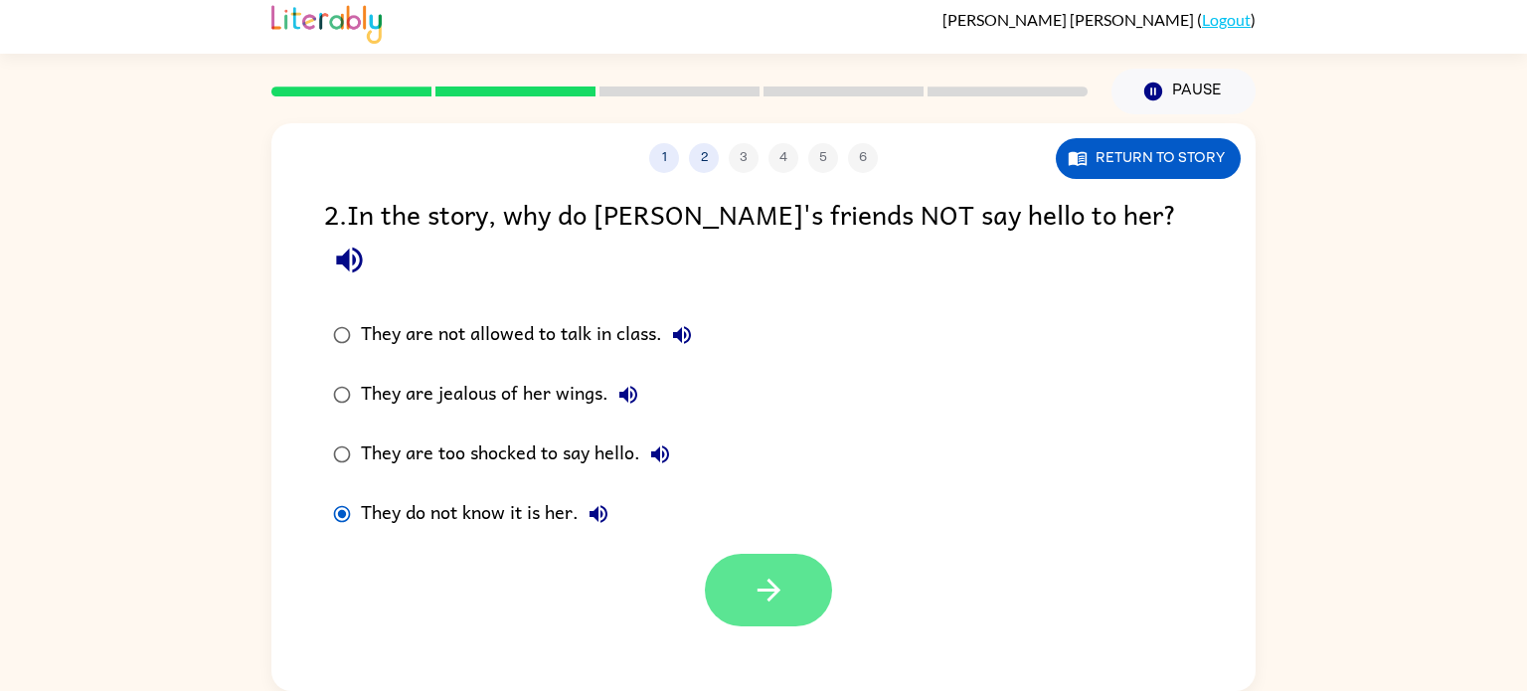
click at [761, 554] on button "button" at bounding box center [768, 590] width 127 height 73
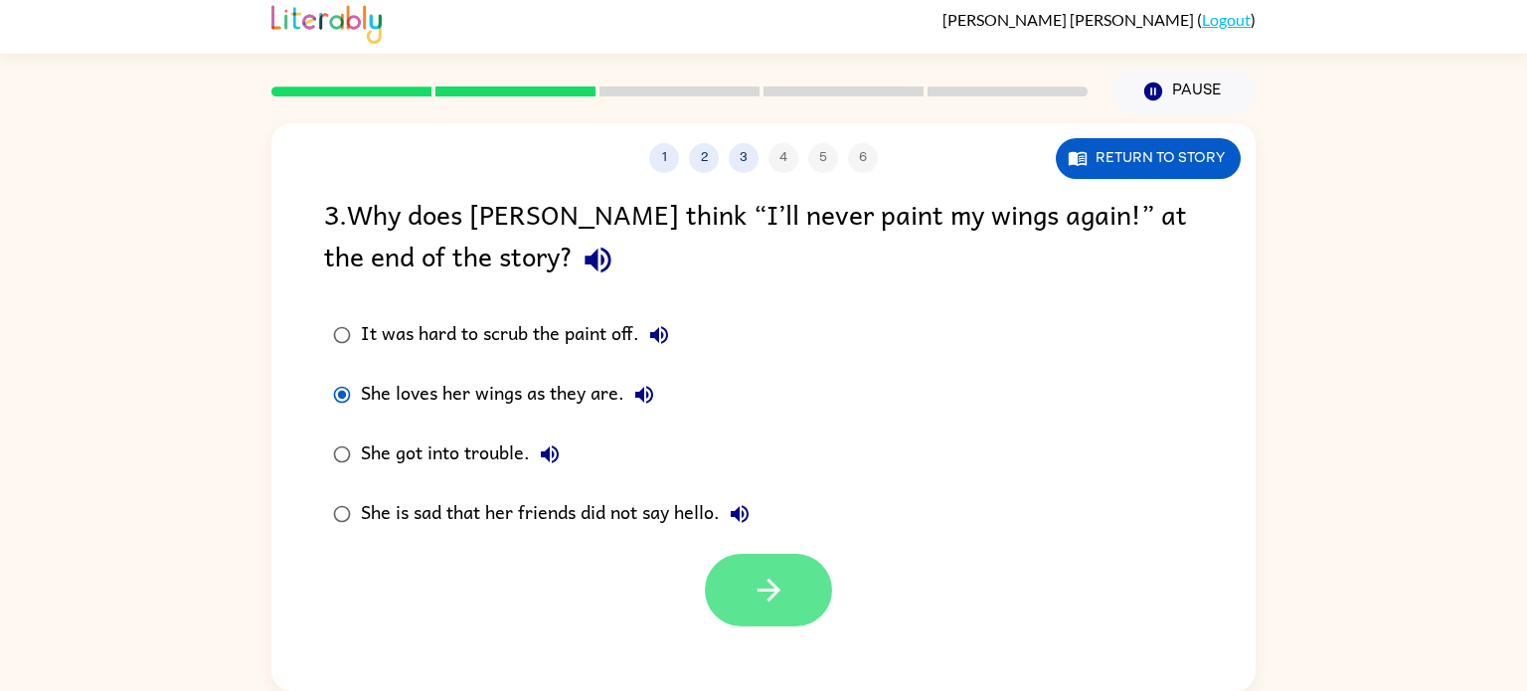
click at [734, 574] on button "button" at bounding box center [768, 590] width 127 height 73
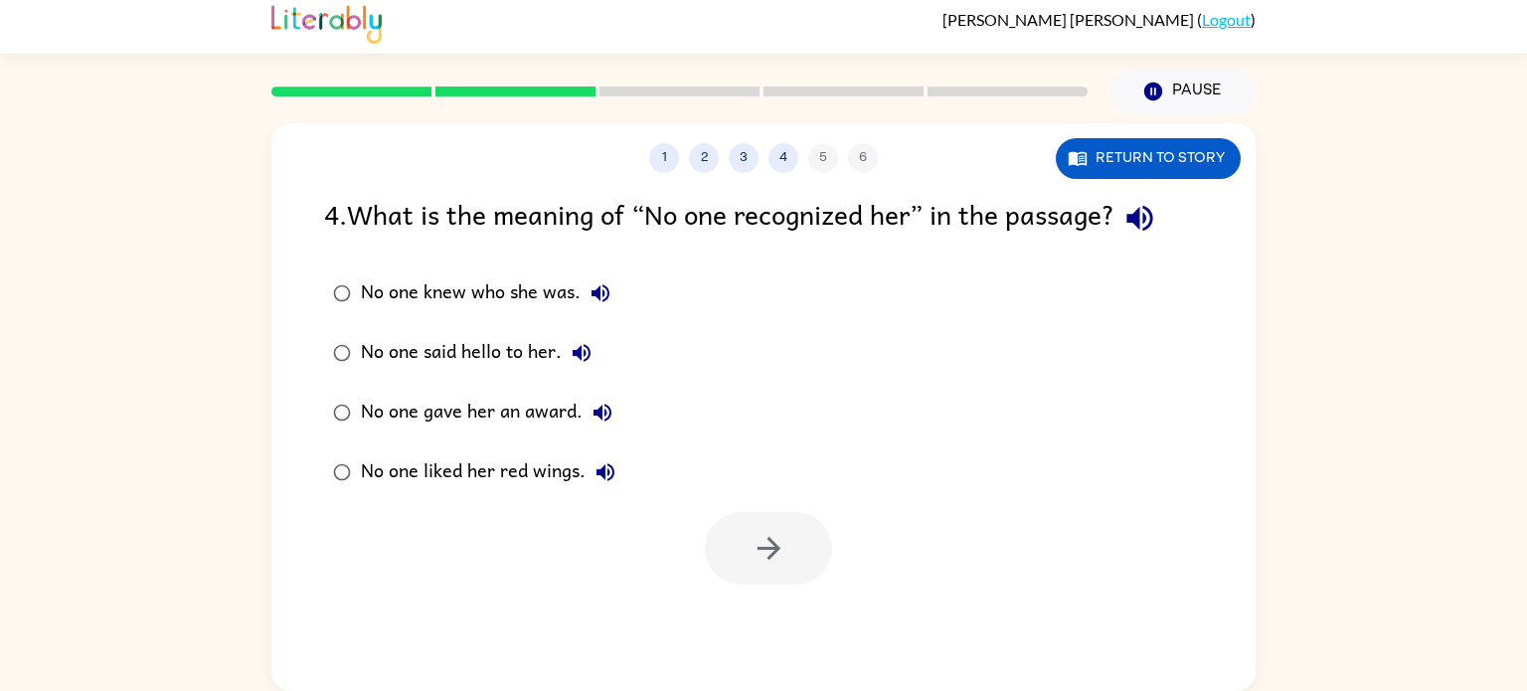
click at [388, 297] on div "No one knew who she was." at bounding box center [490, 293] width 259 height 40
click at [771, 554] on icon "button" at bounding box center [767, 548] width 23 height 23
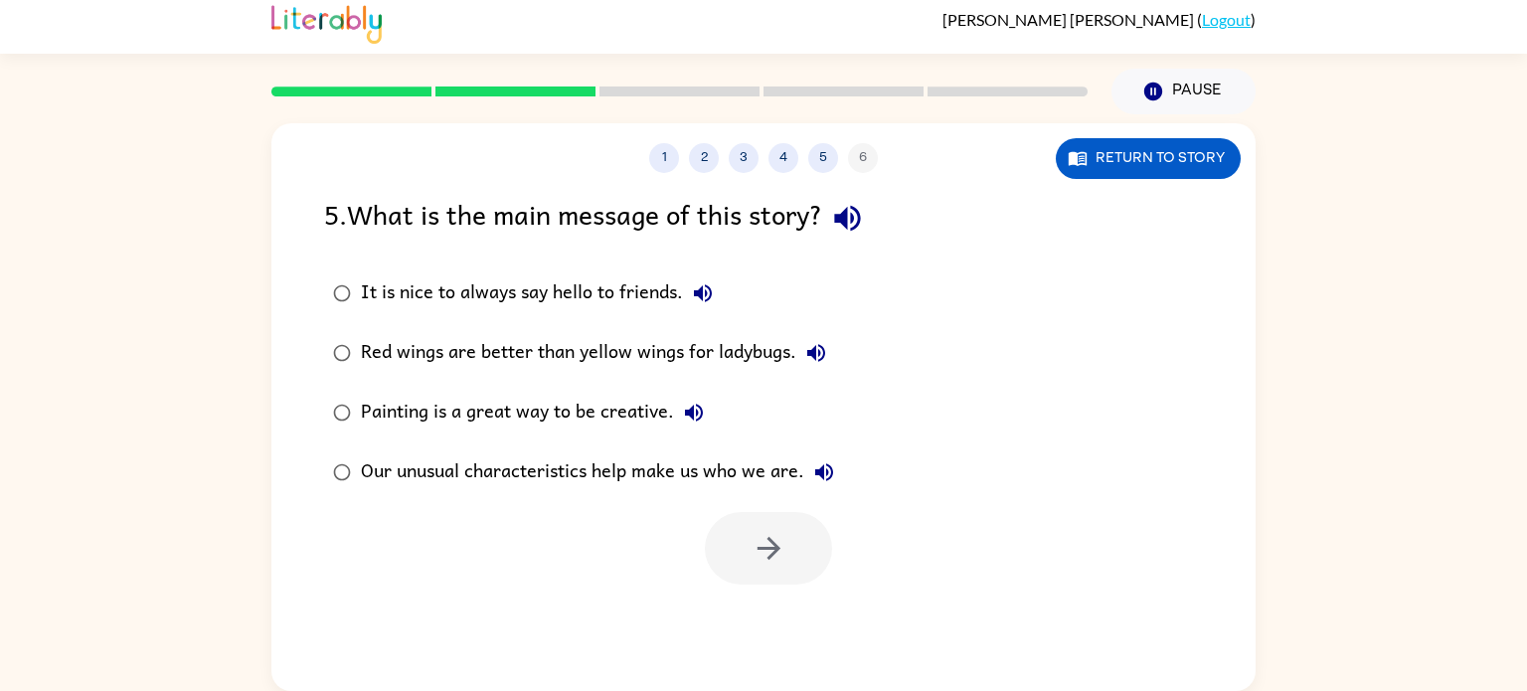
click at [694, 466] on div "Our unusual characteristics help make us who we are." at bounding box center [602, 472] width 483 height 40
click at [694, 530] on div at bounding box center [763, 543] width 984 height 82
click at [737, 529] on button "button" at bounding box center [768, 548] width 127 height 73
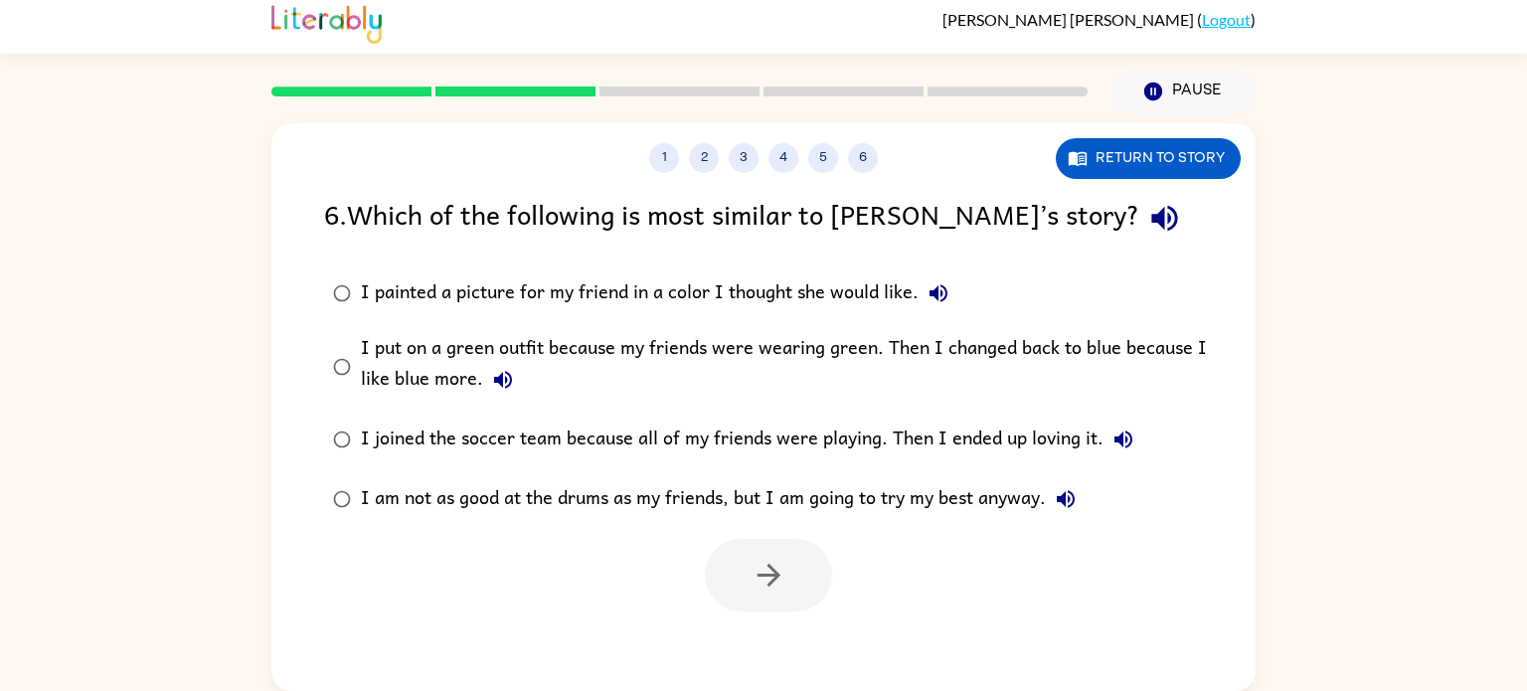
scroll to position [8, 0]
click at [537, 300] on div "I painted a picture for my friend in a color I thought she would like." at bounding box center [659, 293] width 597 height 40
click at [533, 338] on div "I put on a green outfit because my friends were wearing green. Then I changed b…" at bounding box center [795, 366] width 869 height 67
click at [784, 598] on button "button" at bounding box center [768, 575] width 127 height 73
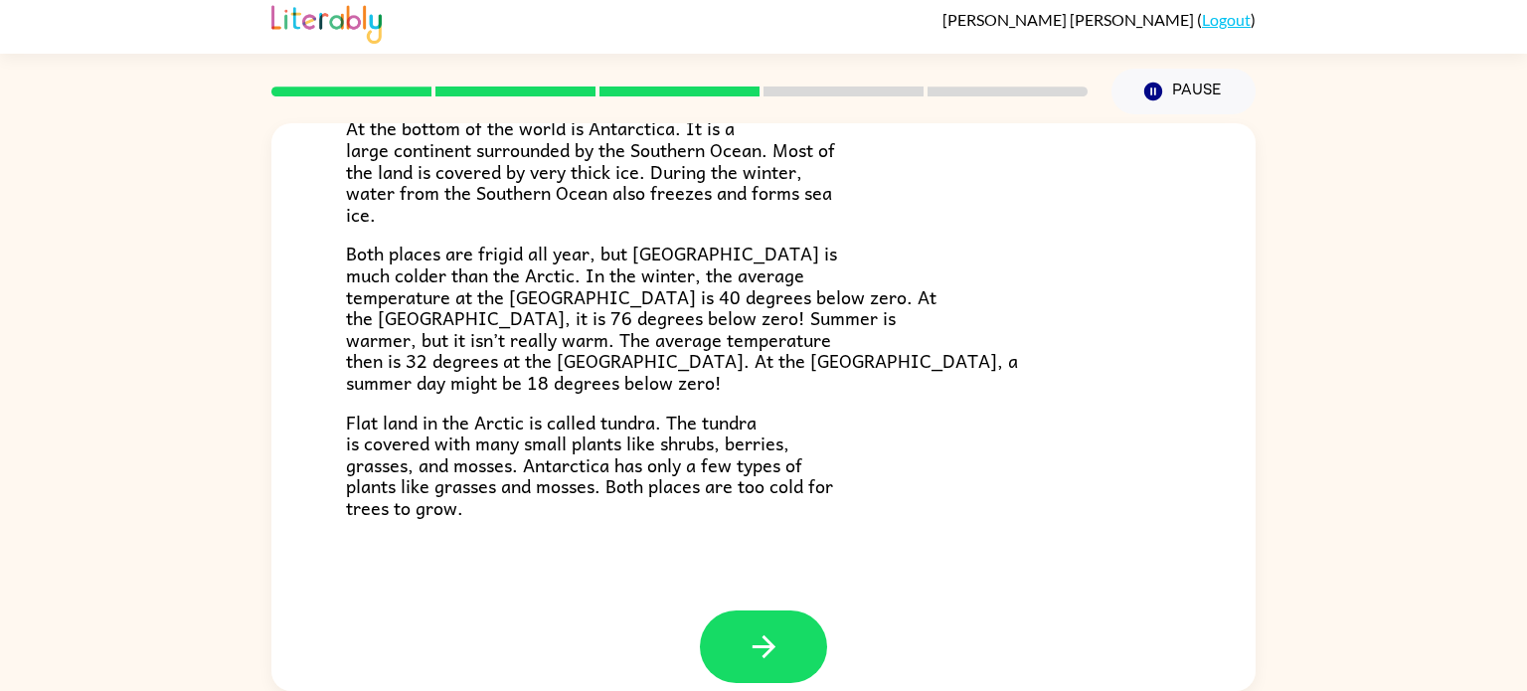
scroll to position [419, 0]
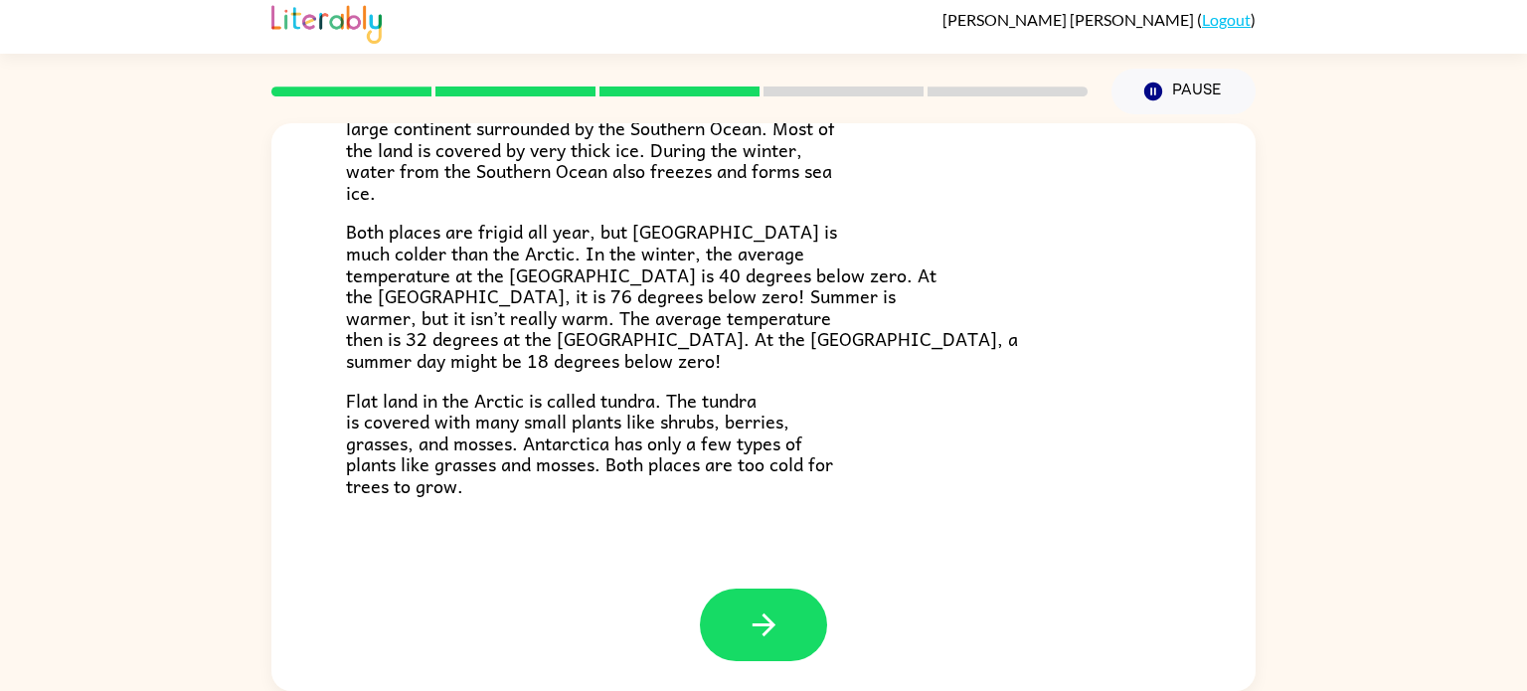
click at [735, 424] on span "Flat land in the Arctic is called tundra. The tundra is covered with many small…" at bounding box center [589, 443] width 487 height 114
click at [786, 599] on button "button" at bounding box center [763, 624] width 127 height 73
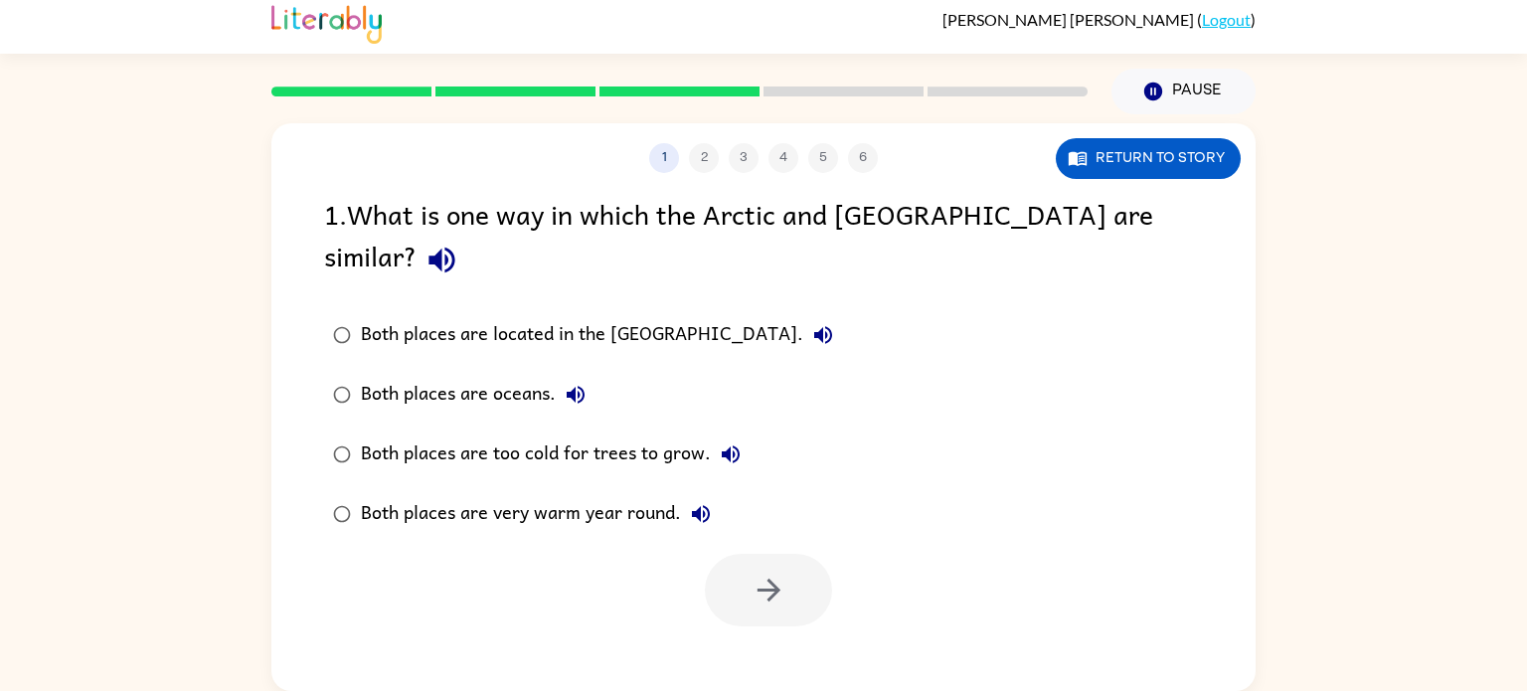
click at [364, 434] on div "Both places are too cold for trees to grow." at bounding box center [556, 454] width 390 height 40
click at [720, 554] on button "button" at bounding box center [768, 590] width 127 height 73
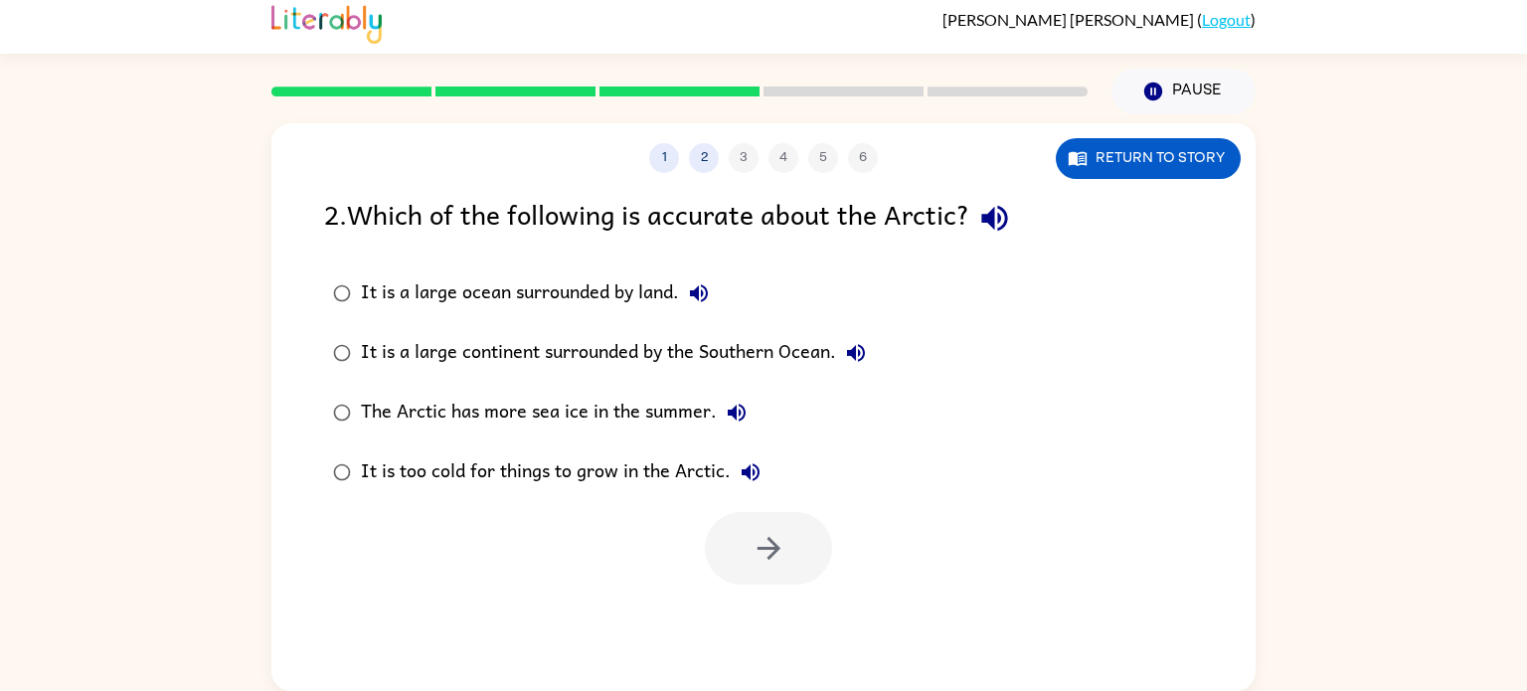
click at [722, 552] on div at bounding box center [768, 548] width 127 height 73
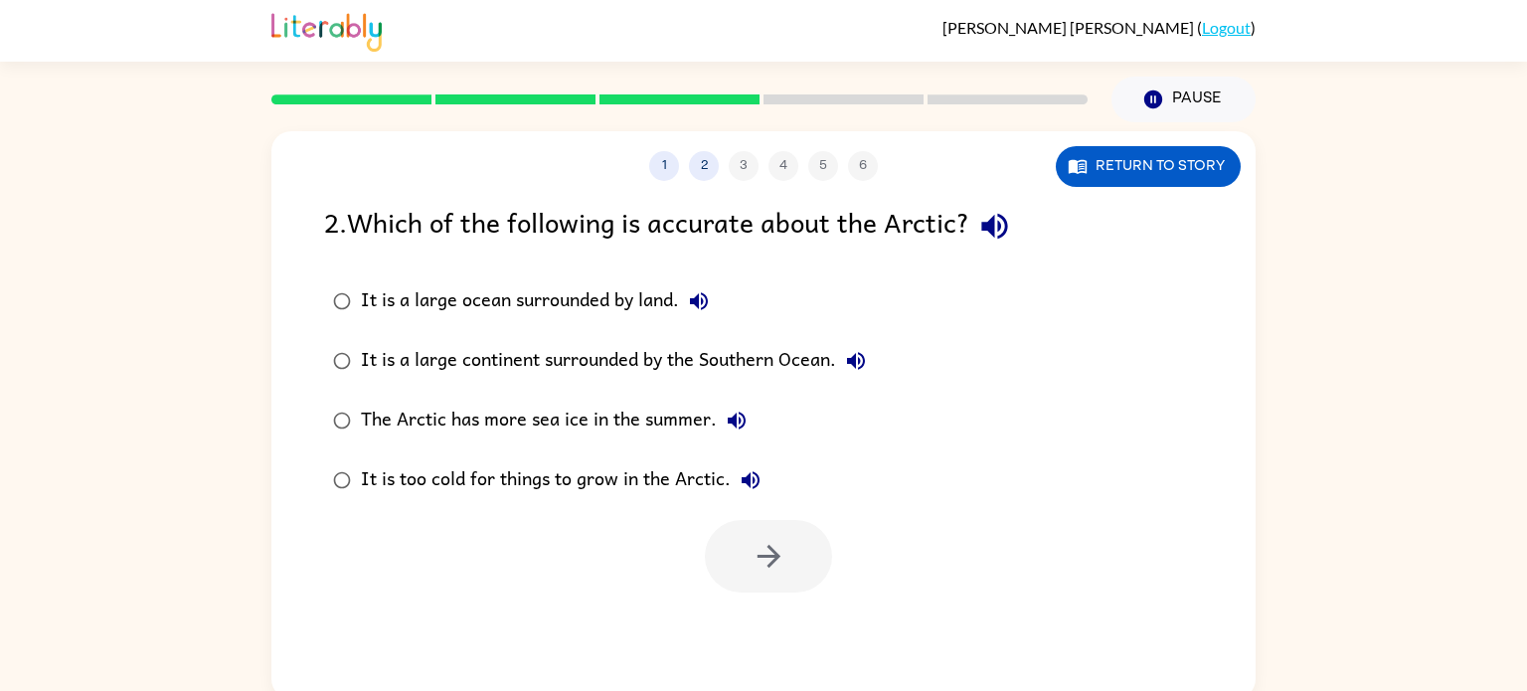
scroll to position [8, 0]
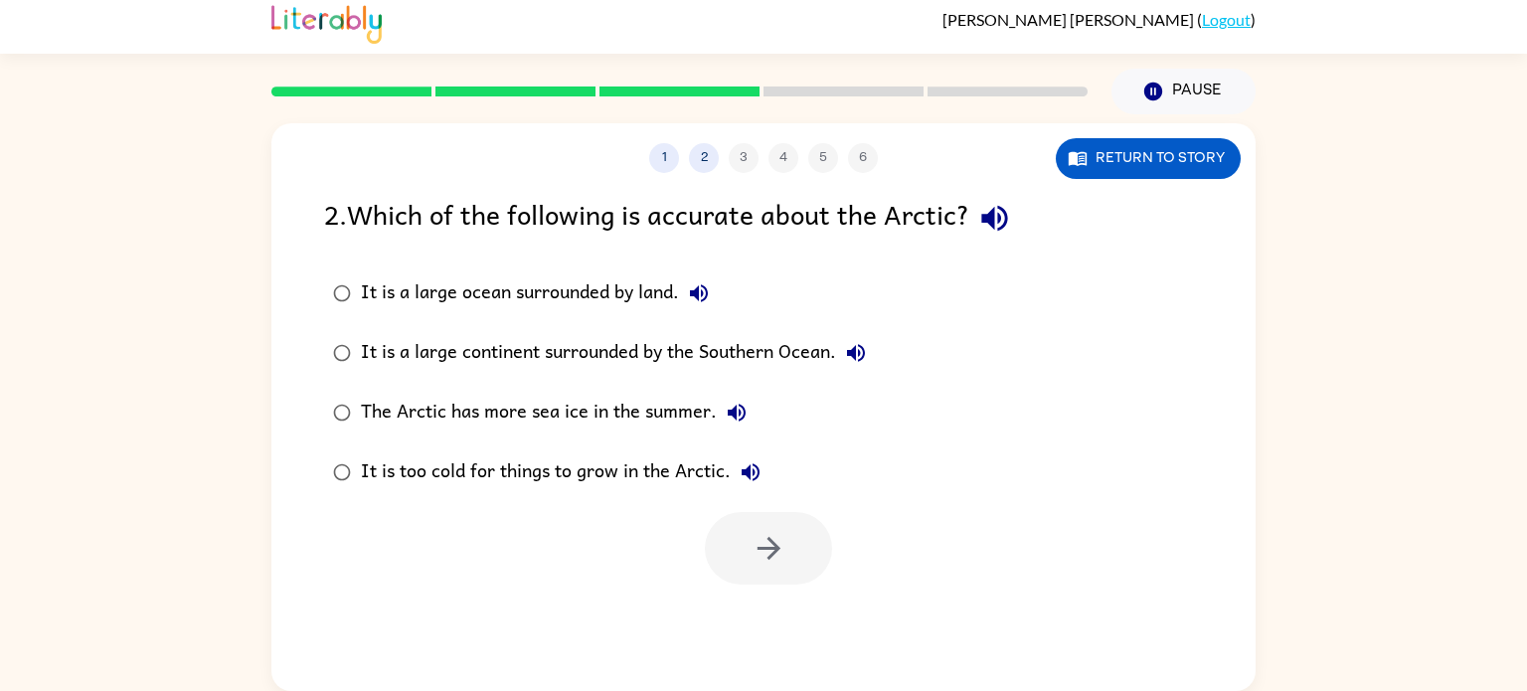
click at [516, 393] on div "The Arctic has more sea ice in the summer." at bounding box center [559, 413] width 396 height 40
click at [821, 555] on button "button" at bounding box center [768, 548] width 127 height 73
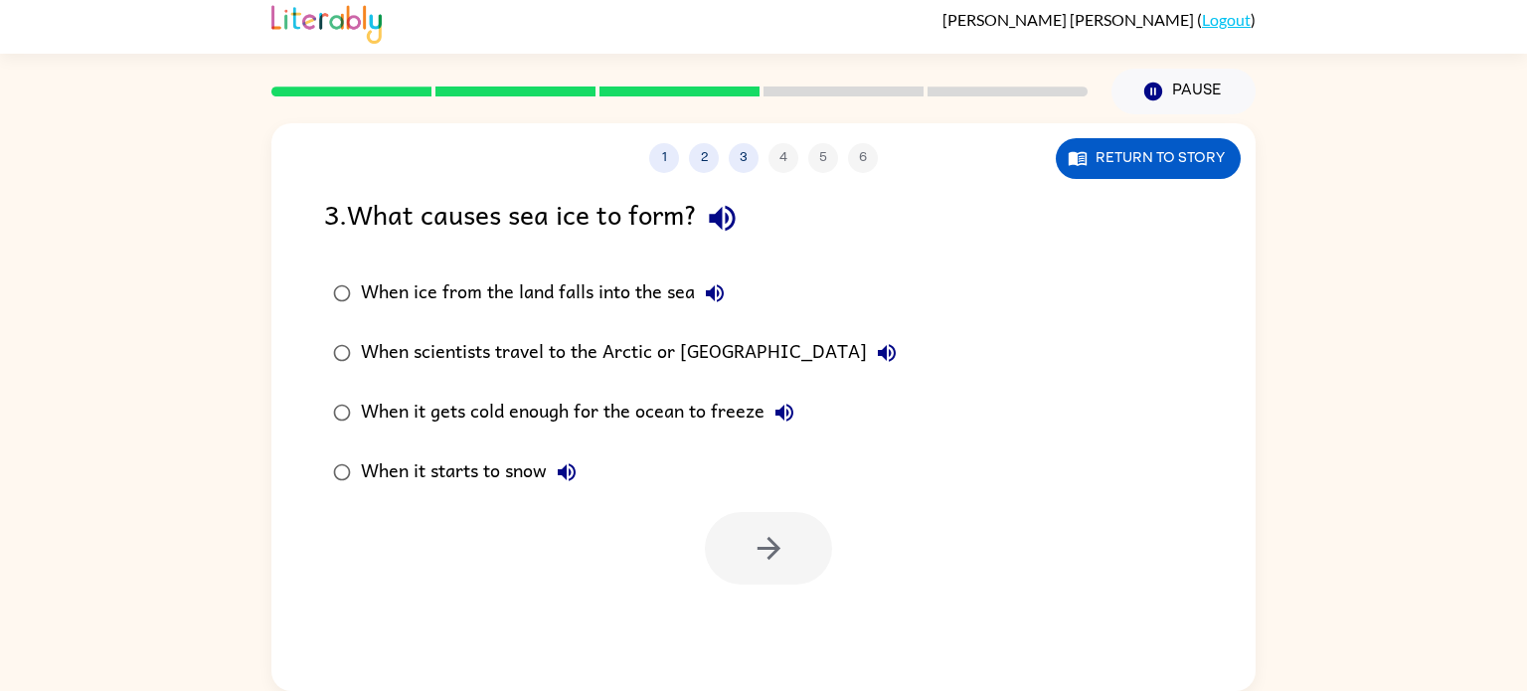
click at [629, 406] on div "When it gets cold enough for the ocean to freeze" at bounding box center [582, 413] width 443 height 40
click at [769, 564] on icon "button" at bounding box center [768, 548] width 35 height 35
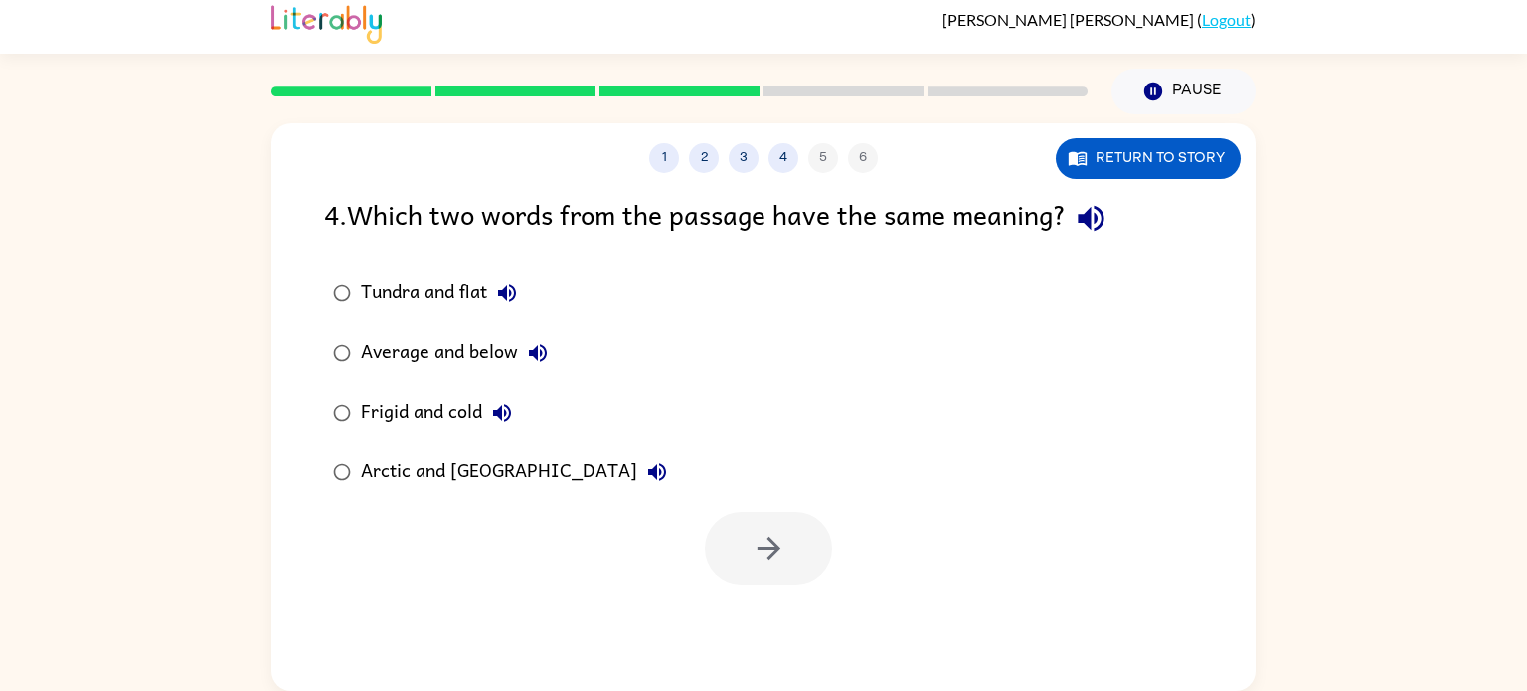
click at [479, 295] on div "Tundra and flat" at bounding box center [444, 293] width 166 height 40
click at [734, 547] on button "button" at bounding box center [768, 548] width 127 height 73
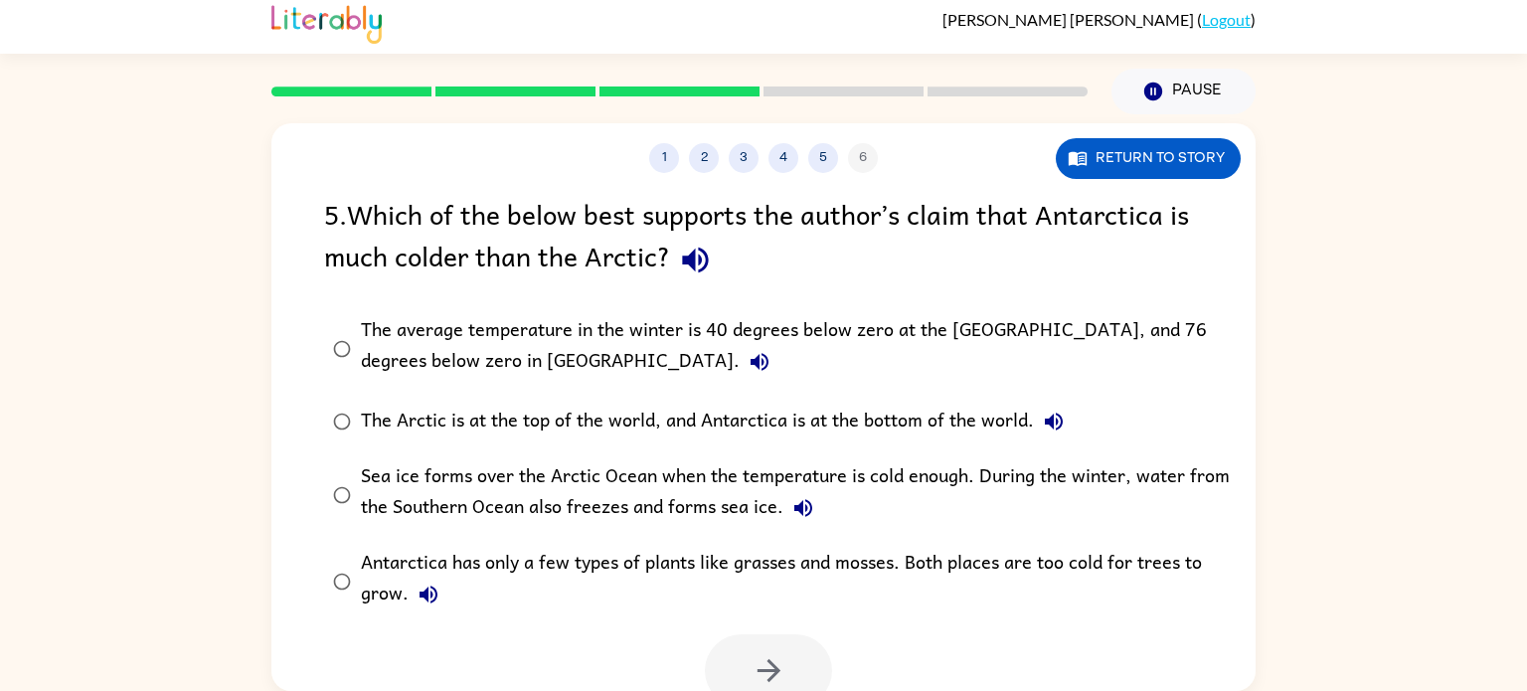
click at [370, 336] on div "The average temperature in the winter is 40 degrees below zero at the [GEOGRAPH…" at bounding box center [795, 348] width 869 height 67
click at [795, 670] on button "button" at bounding box center [768, 670] width 127 height 73
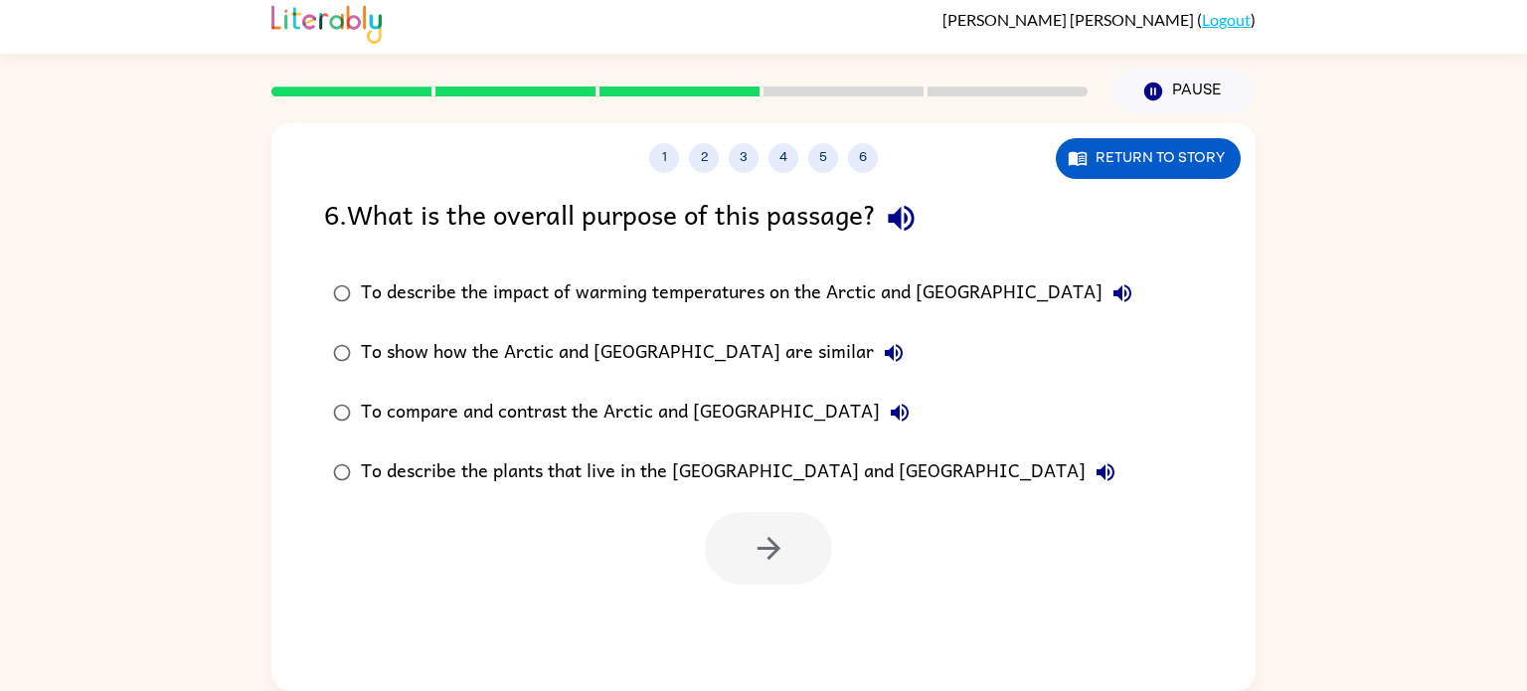
click at [686, 414] on div "To compare and contrast the Arctic and [GEOGRAPHIC_DATA]" at bounding box center [640, 413] width 559 height 40
click at [793, 514] on button "button" at bounding box center [768, 548] width 127 height 73
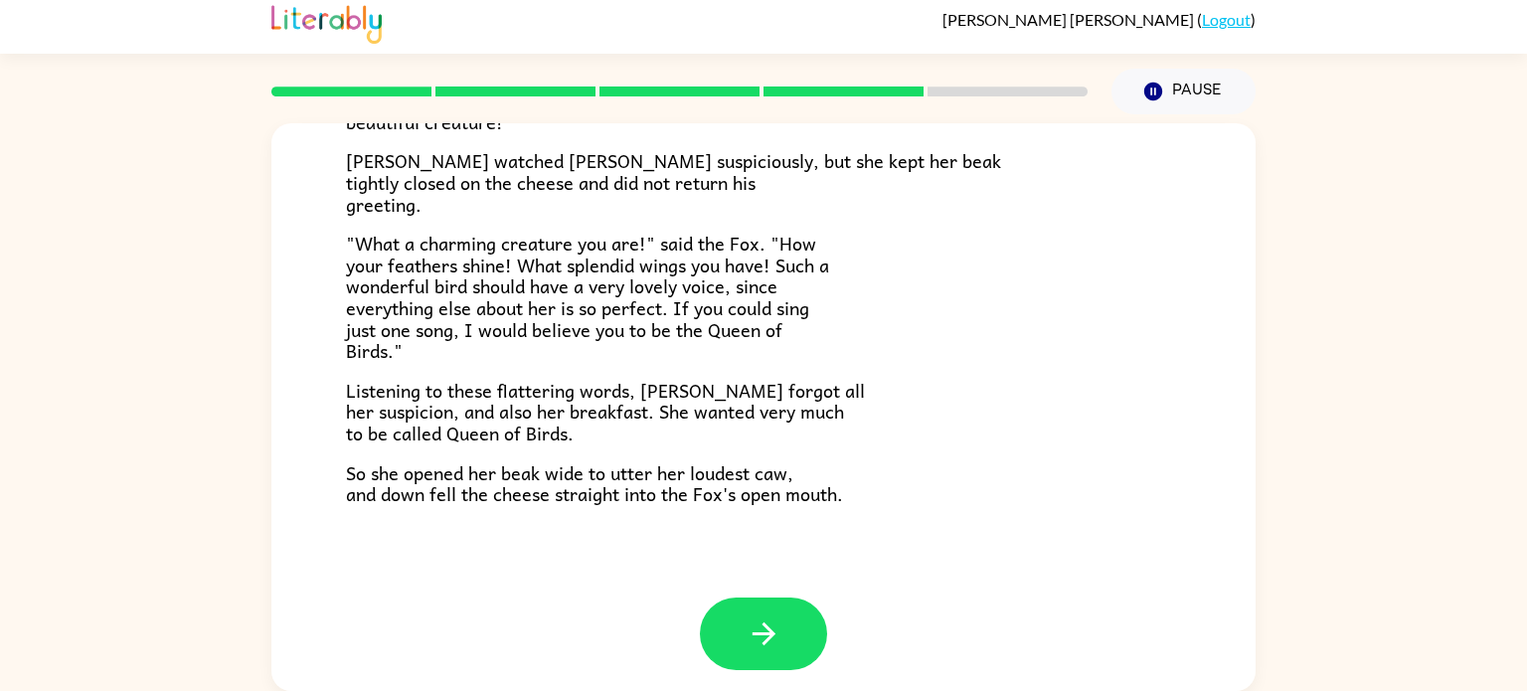
scroll to position [391, 0]
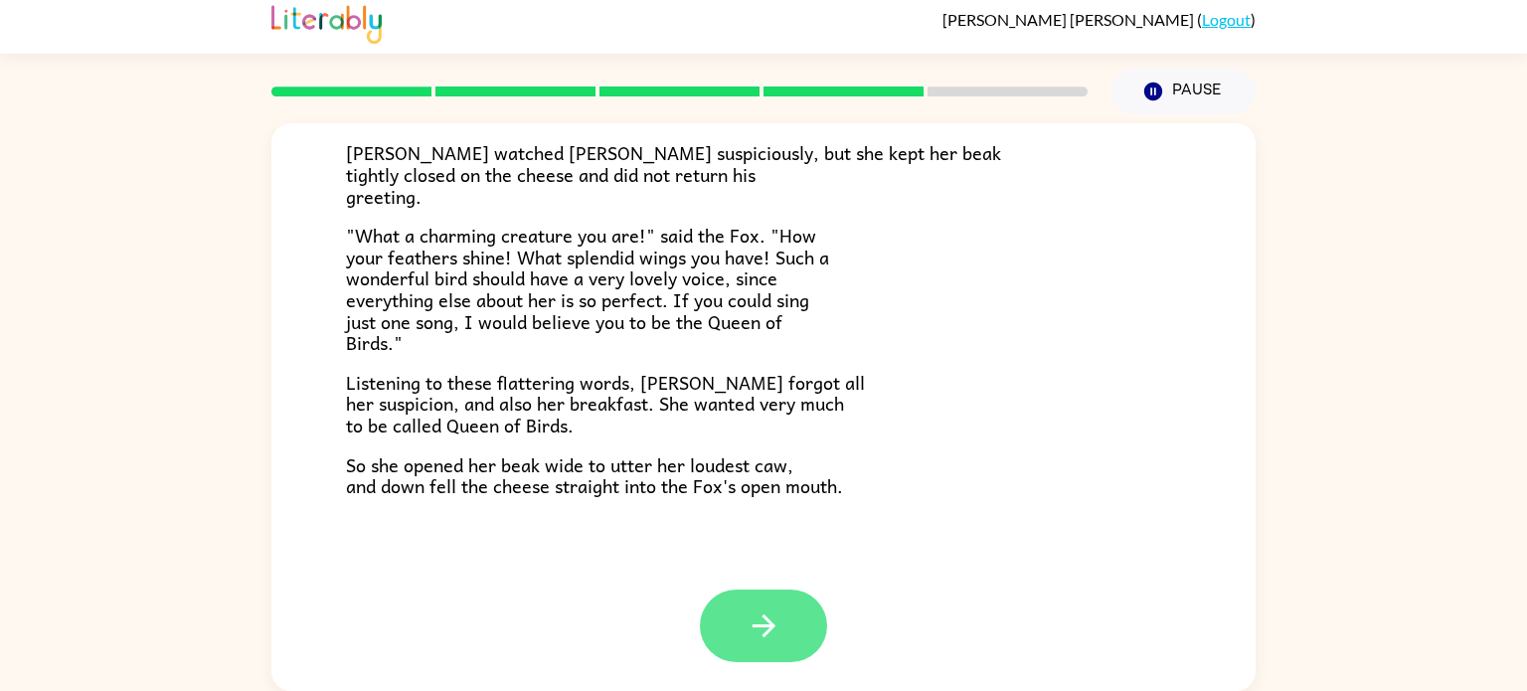
click at [754, 637] on icon "button" at bounding box center [763, 625] width 35 height 35
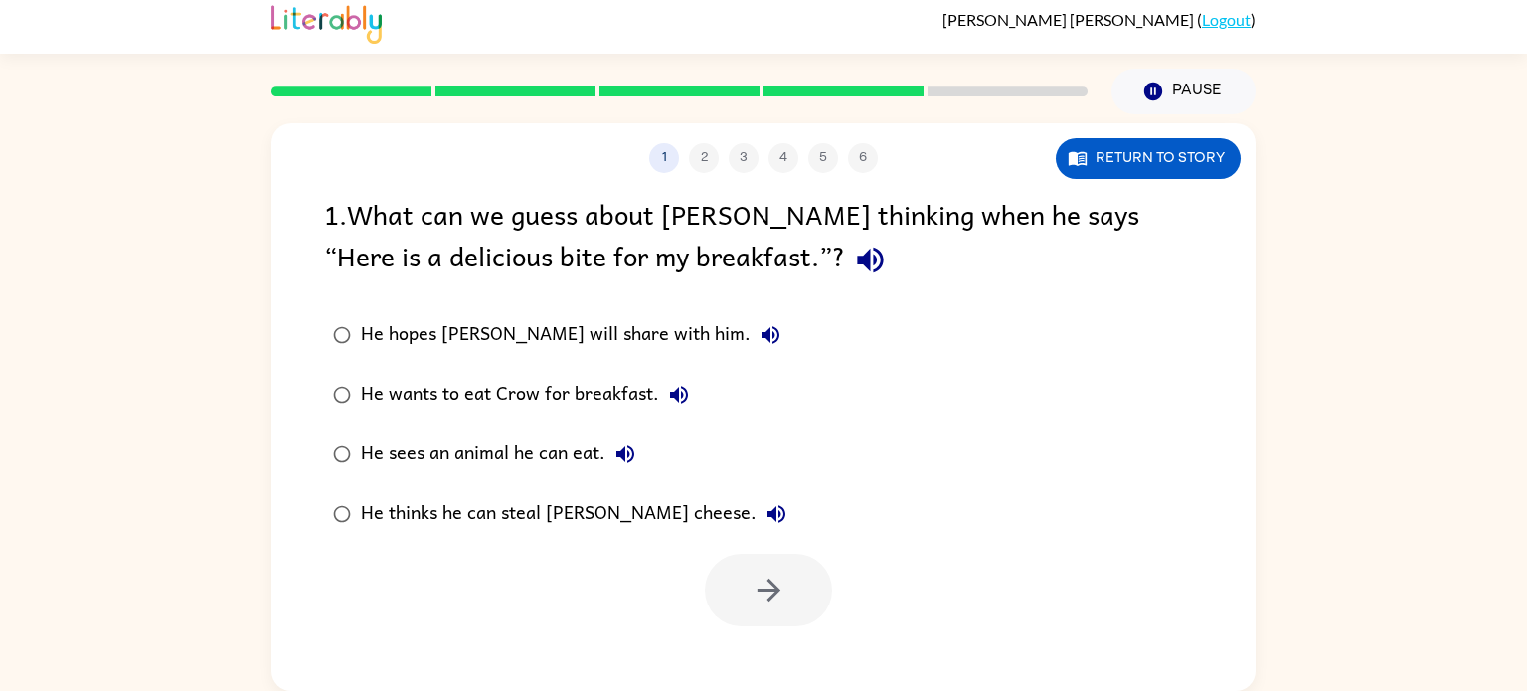
click at [758, 631] on div "1 2 3 4 5 6 Return to story 1 . What can we guess about [PERSON_NAME] thinking …" at bounding box center [763, 407] width 984 height 568
click at [755, 602] on div at bounding box center [768, 590] width 127 height 73
click at [978, 516] on div "He hopes [PERSON_NAME] will share with him. He wants to eat Crow for breakfast.…" at bounding box center [789, 424] width 931 height 239
click at [785, 600] on icon "button" at bounding box center [768, 590] width 35 height 35
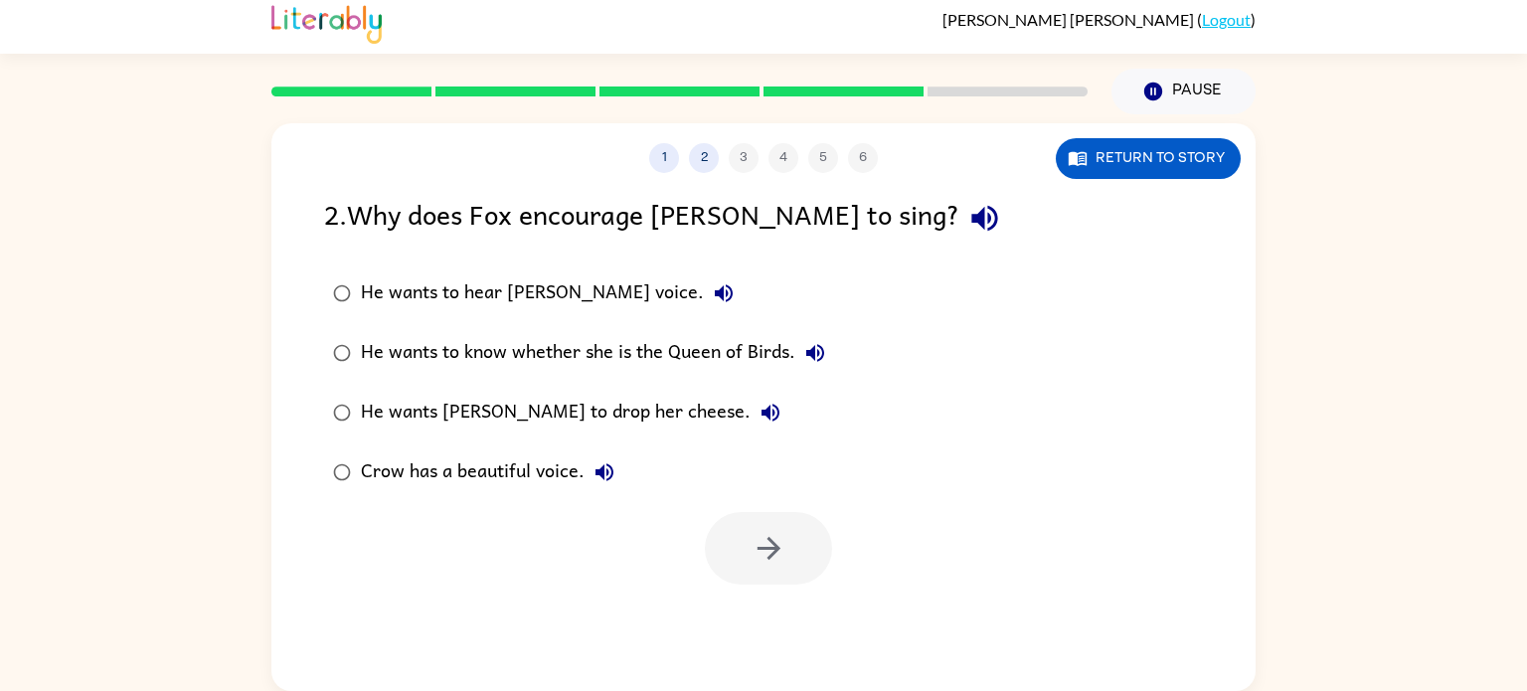
click at [393, 411] on div "He wants [PERSON_NAME] to drop her cheese." at bounding box center [575, 413] width 429 height 40
click at [728, 569] on button "button" at bounding box center [768, 548] width 127 height 73
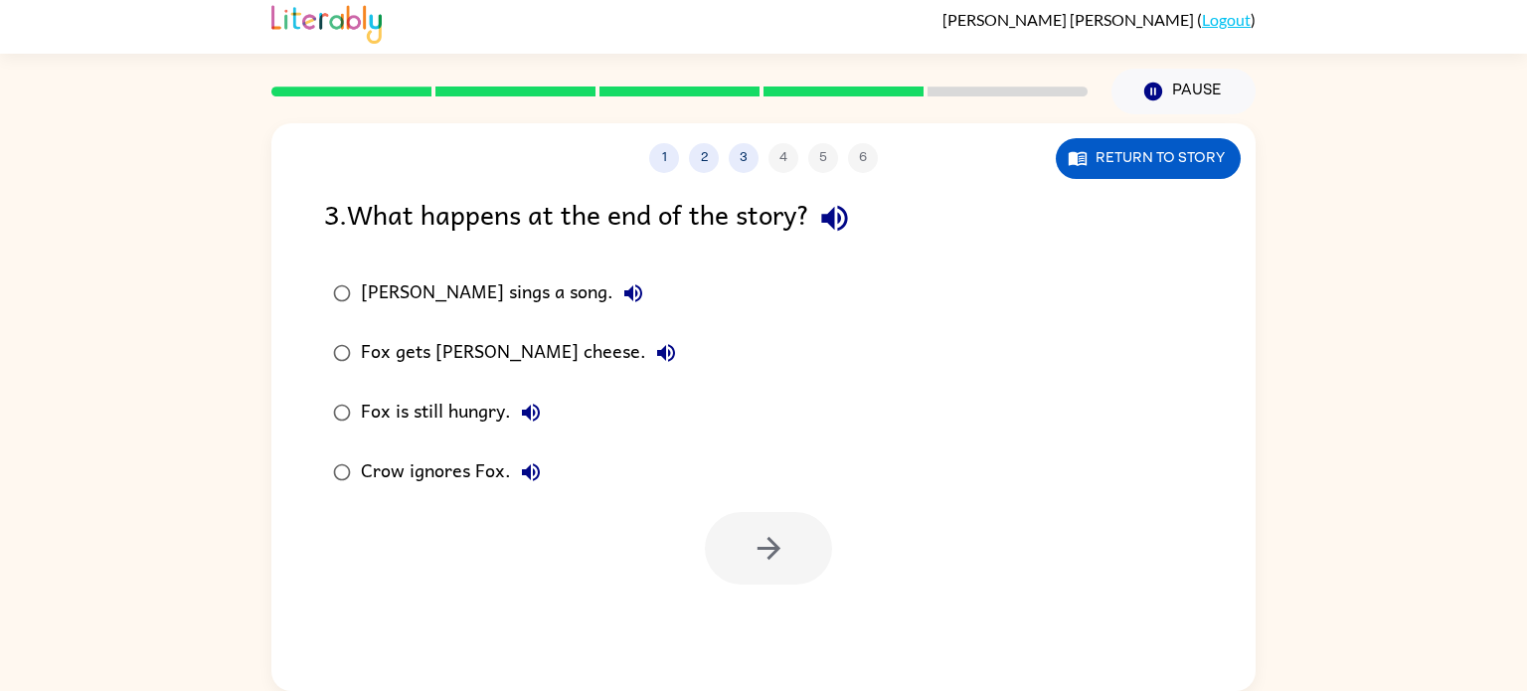
click at [402, 366] on div "Fox gets [PERSON_NAME] cheese." at bounding box center [523, 353] width 325 height 40
click at [736, 562] on button "button" at bounding box center [768, 548] width 127 height 73
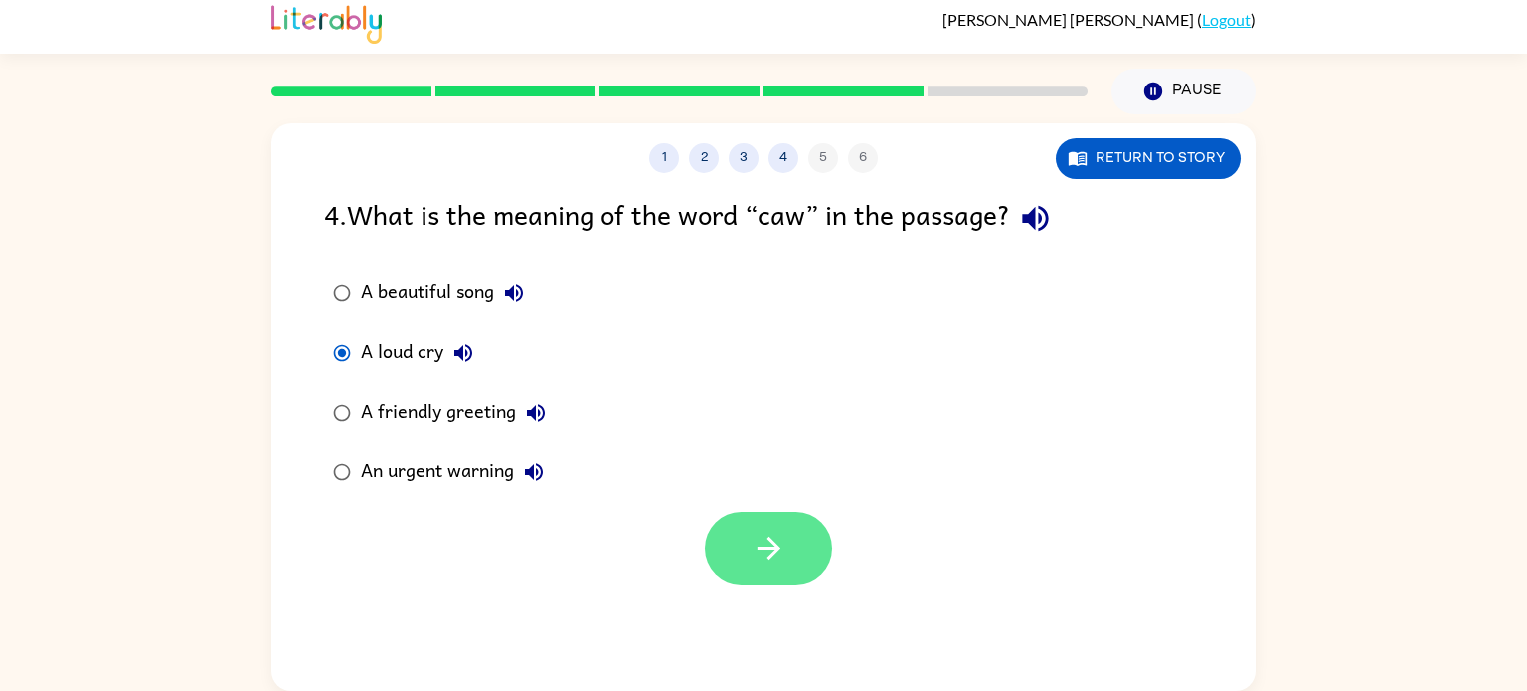
click at [765, 552] on icon "button" at bounding box center [768, 548] width 35 height 35
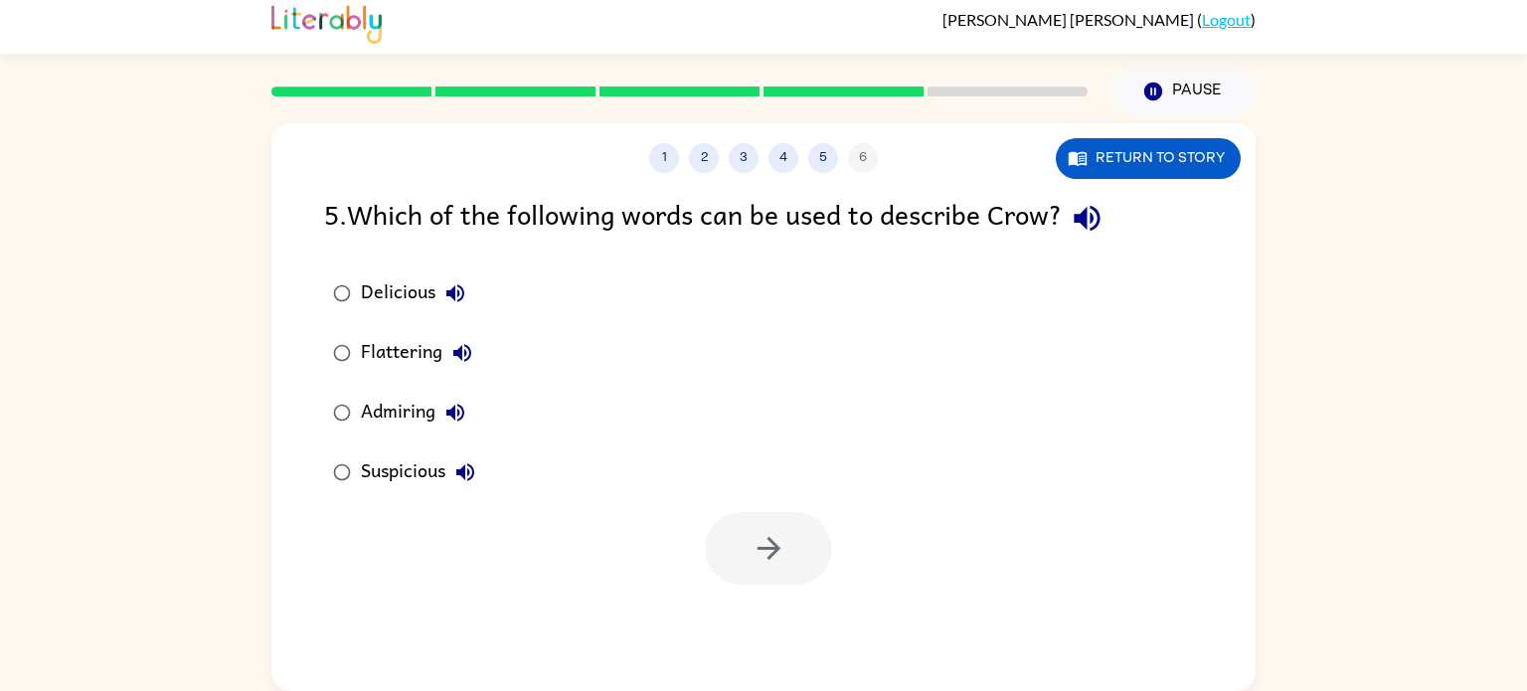
click at [1081, 287] on div "Delicious Flattering Admiring Suspicious" at bounding box center [789, 382] width 931 height 239
click at [512, 516] on div at bounding box center [763, 543] width 984 height 82
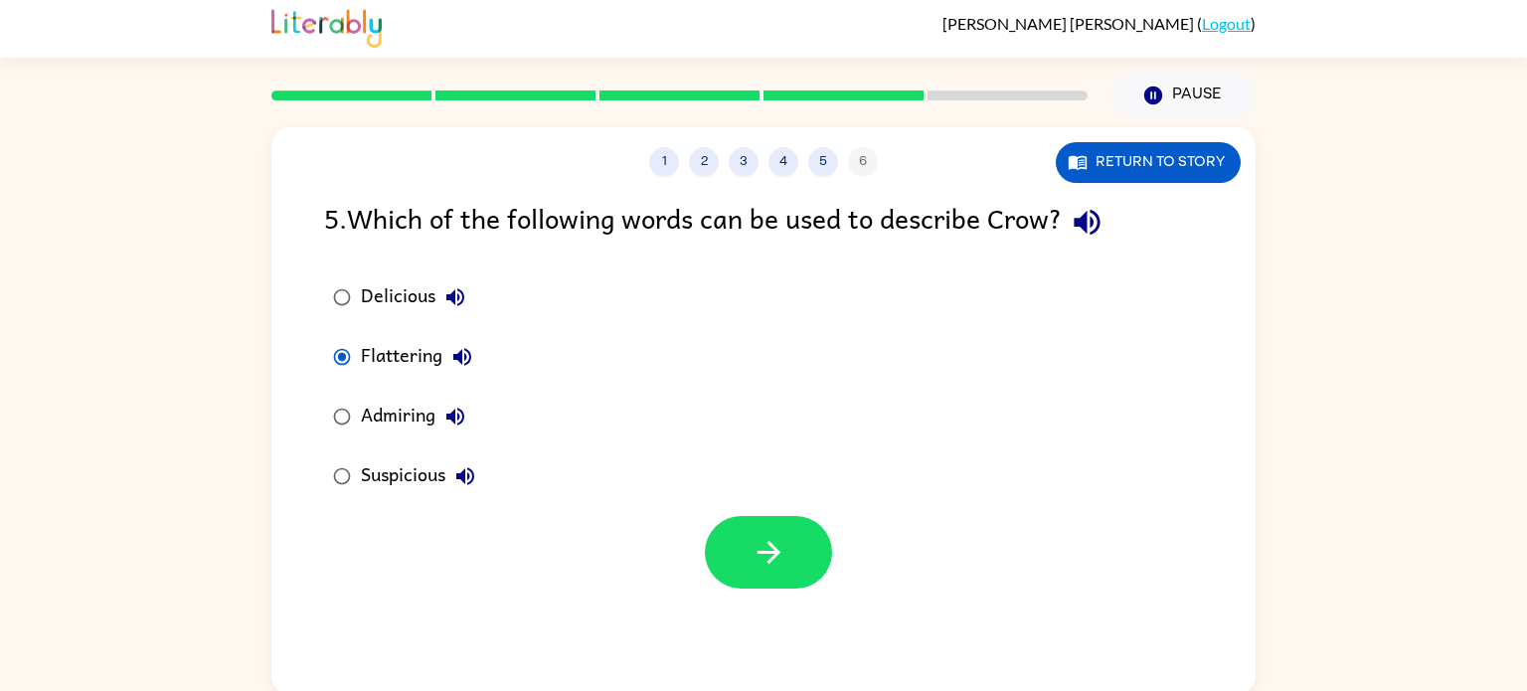
click at [387, 368] on div "Flattering" at bounding box center [421, 357] width 121 height 40
click at [398, 304] on div "Delicious" at bounding box center [418, 297] width 114 height 40
click at [377, 375] on div "Flattering" at bounding box center [421, 357] width 121 height 40
click at [767, 532] on button "button" at bounding box center [768, 552] width 127 height 73
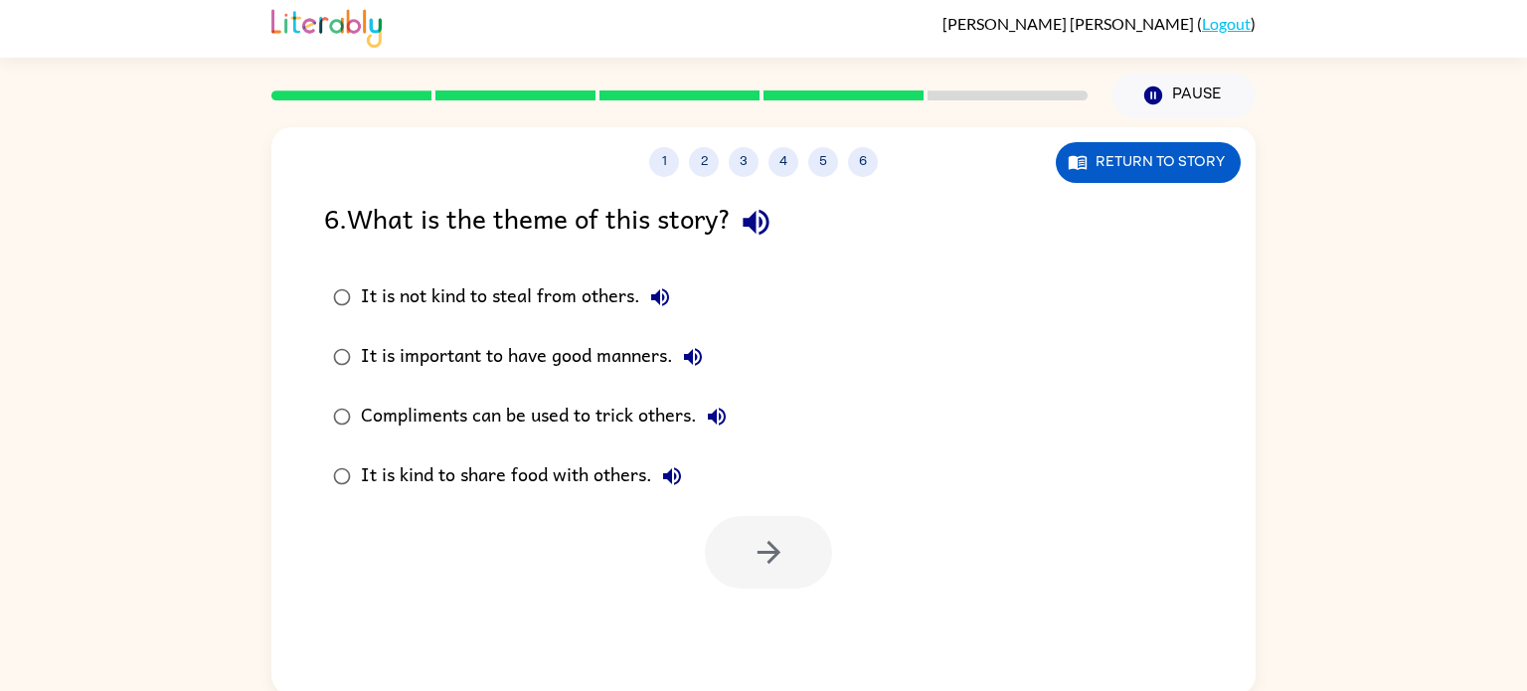
scroll to position [8, 0]
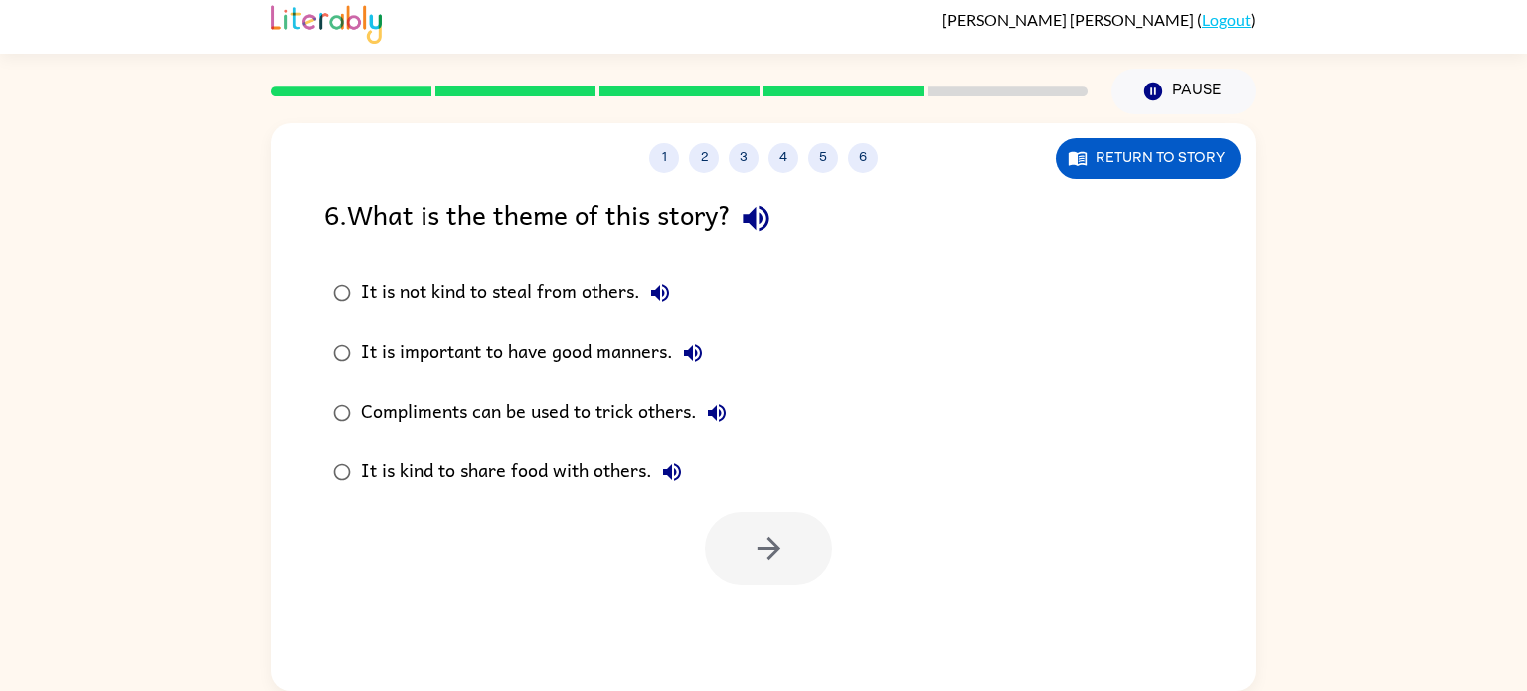
click at [494, 417] on div "Compliments can be used to trick others." at bounding box center [549, 413] width 376 height 40
click at [745, 580] on button "button" at bounding box center [768, 548] width 127 height 73
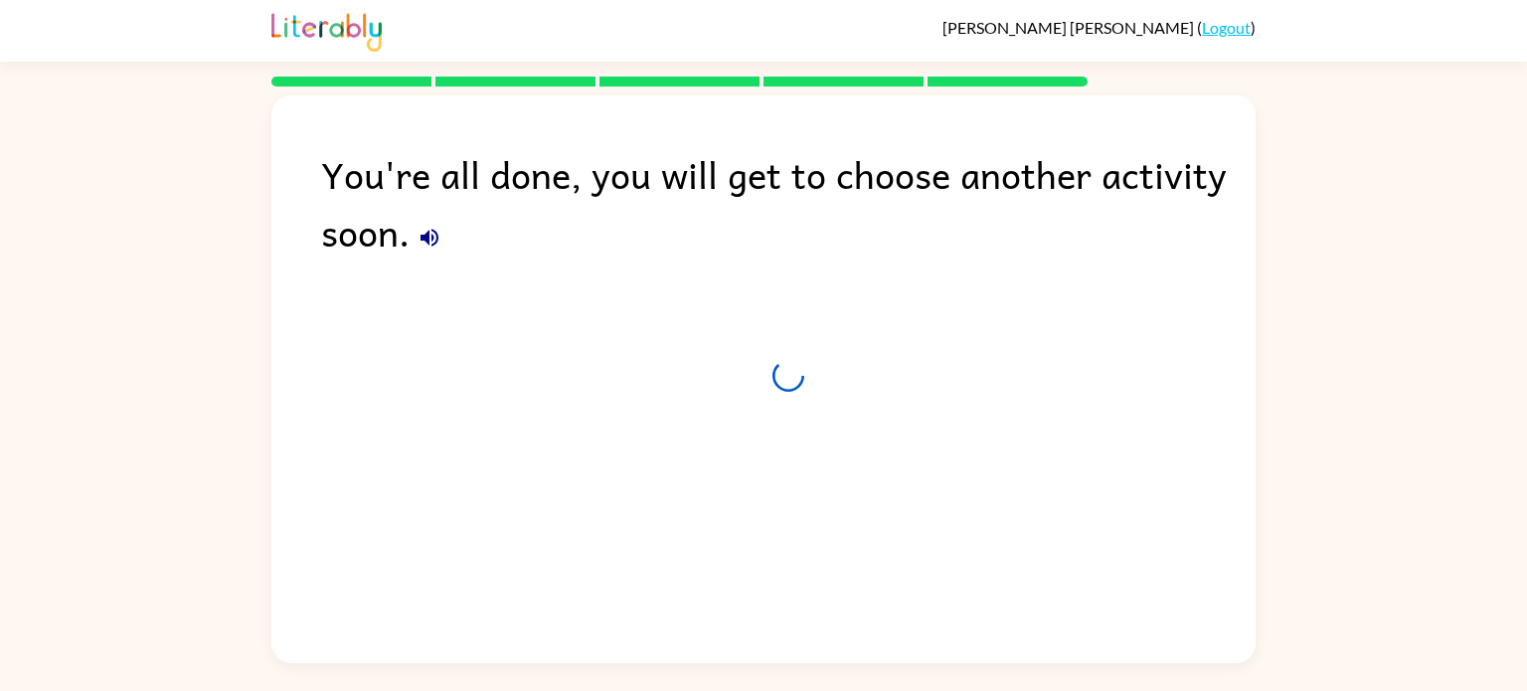
scroll to position [0, 0]
